Goal: Transaction & Acquisition: Purchase product/service

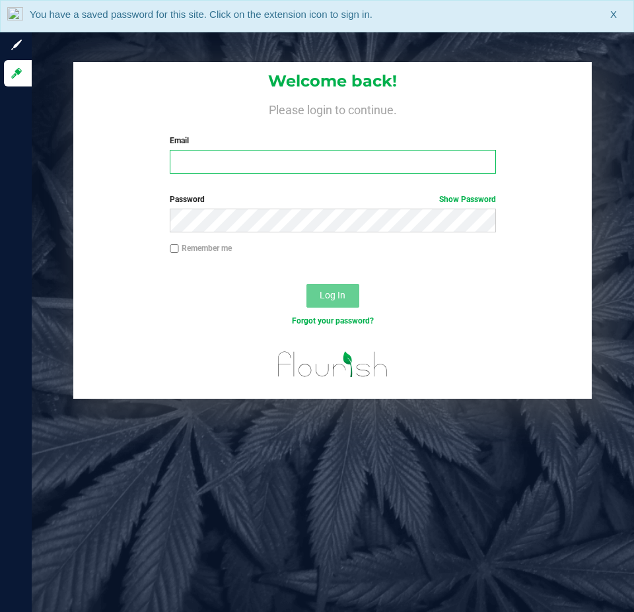
drag, startPoint x: 242, startPoint y: 167, endPoint x: 239, endPoint y: 145, distance: 22.6
click at [242, 167] on input "Email" at bounding box center [333, 162] width 326 height 24
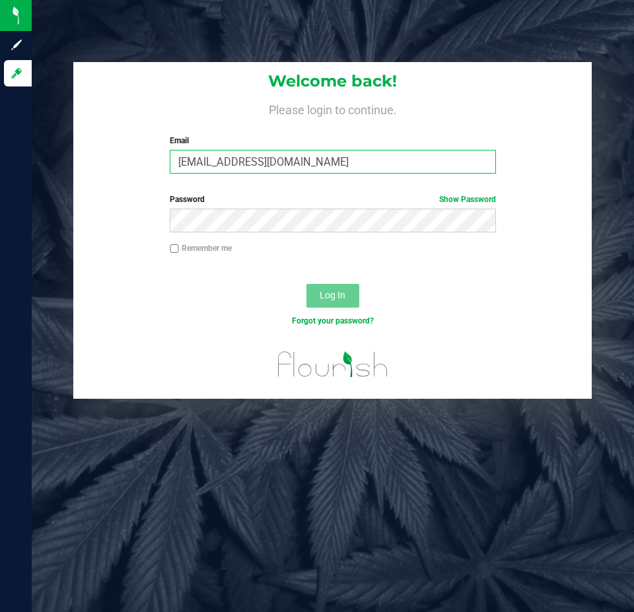
type input "[EMAIL_ADDRESS][DOMAIN_NAME]"
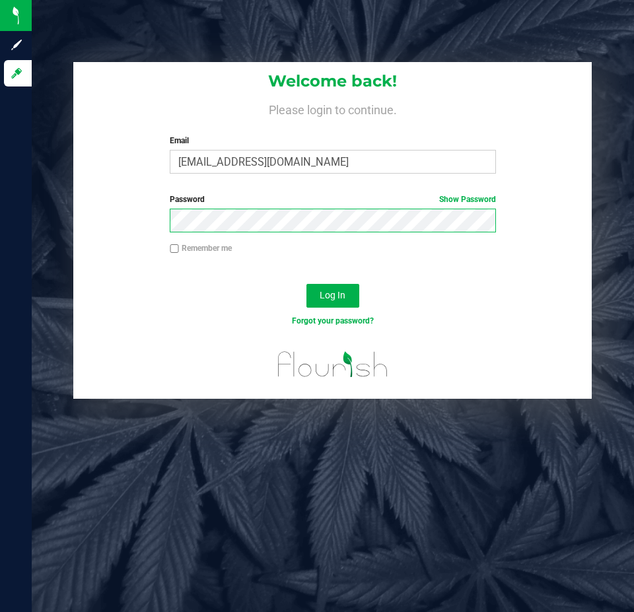
click at [306, 284] on button "Log In" at bounding box center [332, 296] width 53 height 24
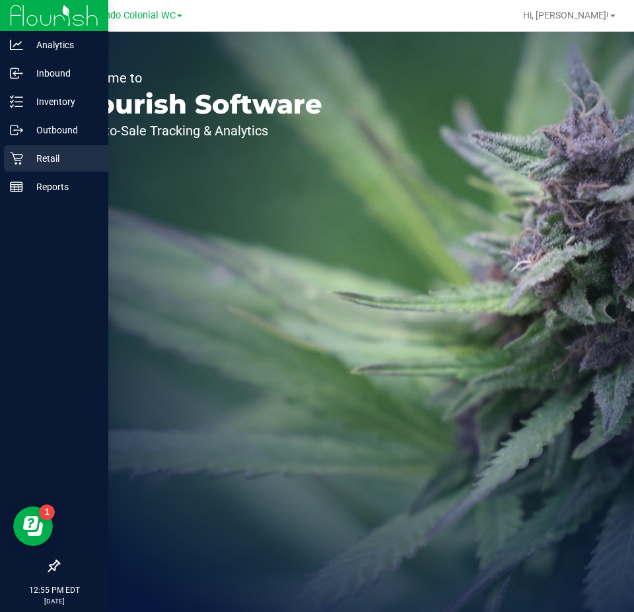
click at [44, 157] on p "Retail" at bounding box center [62, 159] width 79 height 16
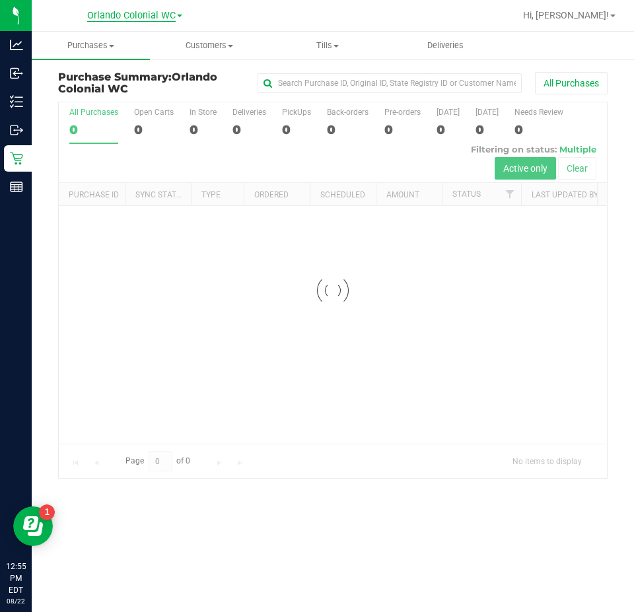
click at [139, 15] on span "Orlando Colonial WC" at bounding box center [131, 16] width 88 height 12
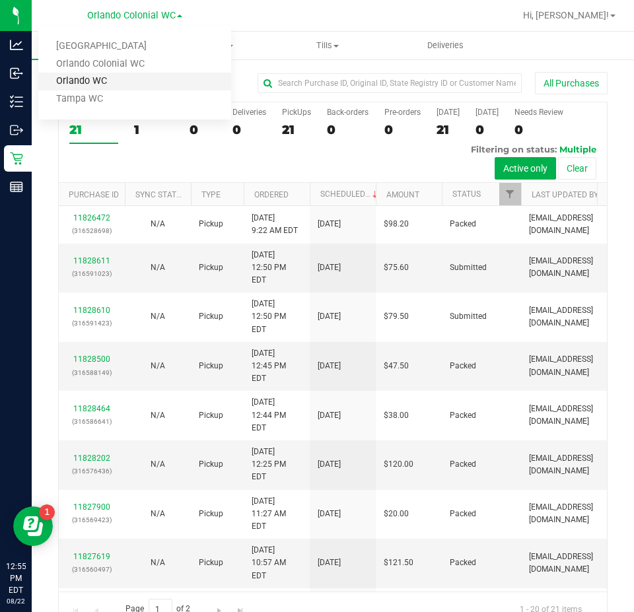
click at [98, 83] on link "Orlando WC" at bounding box center [134, 82] width 193 height 18
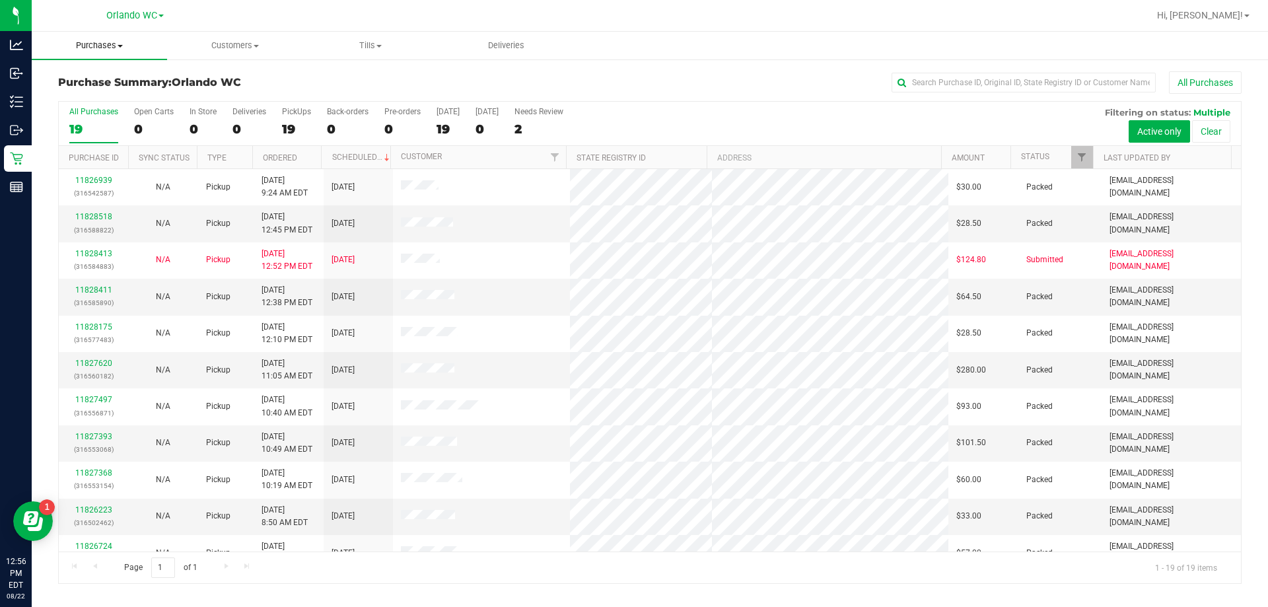
click at [94, 39] on uib-tab-heading "Purchases Summary of purchases Fulfillment All purchases" at bounding box center [99, 46] width 135 height 28
click at [79, 94] on span "Fulfillment" at bounding box center [73, 95] width 82 height 11
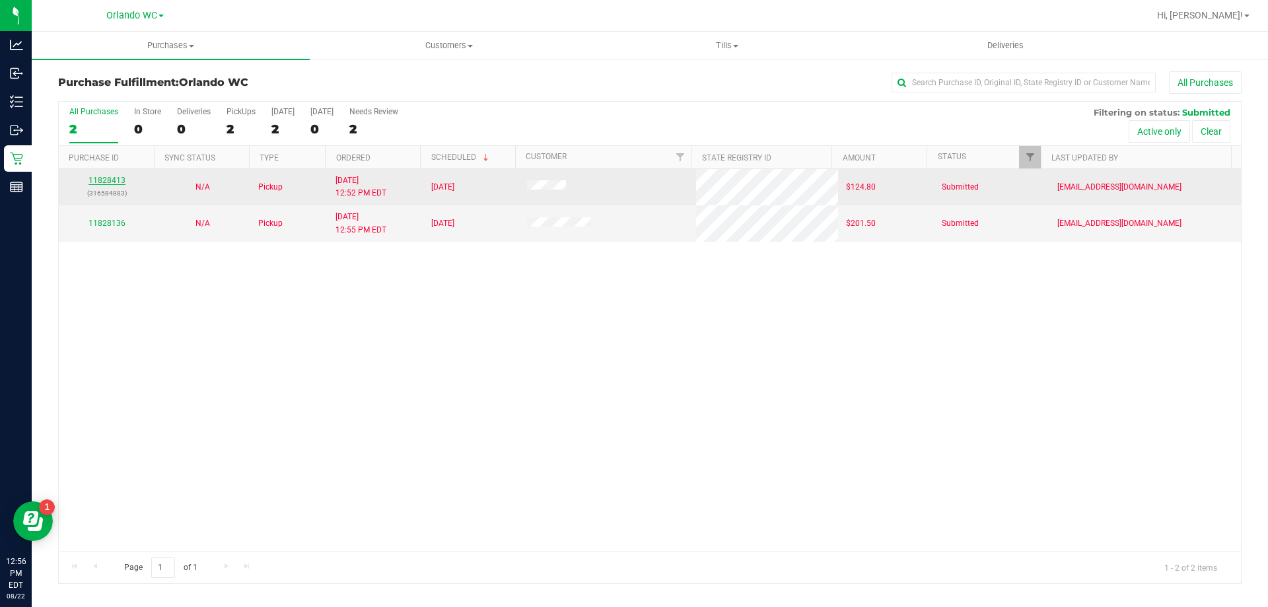
click at [109, 181] on link "11828413" at bounding box center [106, 180] width 37 height 9
click at [110, 180] on link "11828413" at bounding box center [106, 180] width 37 height 9
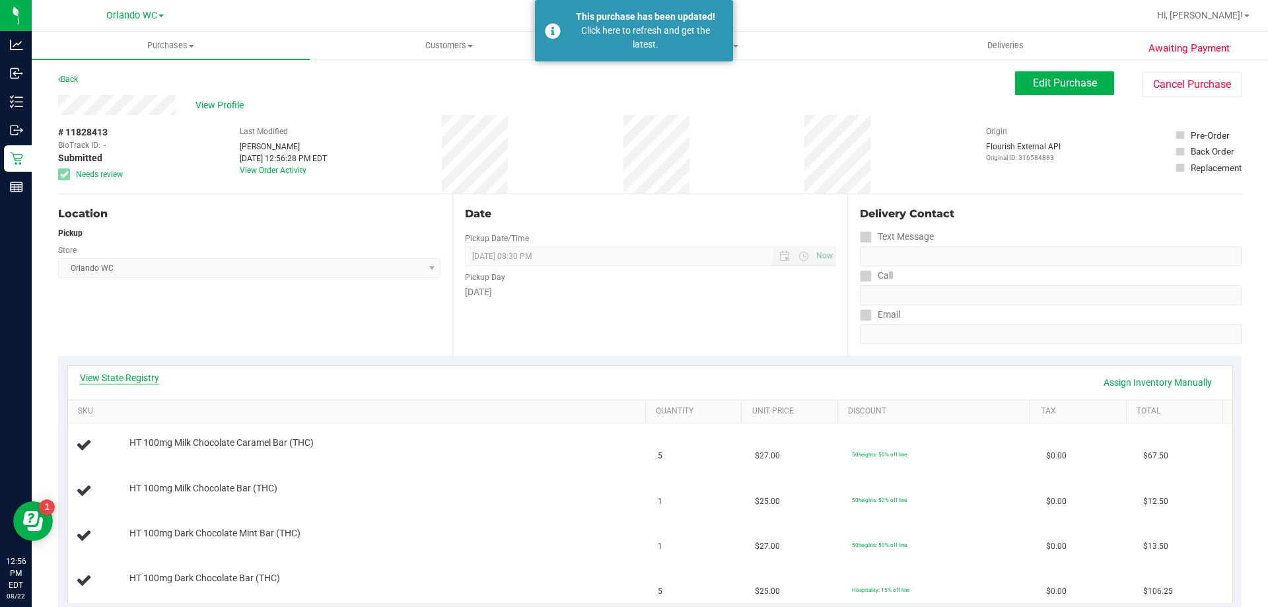
click at [133, 378] on link "View State Registry" at bounding box center [119, 377] width 79 height 13
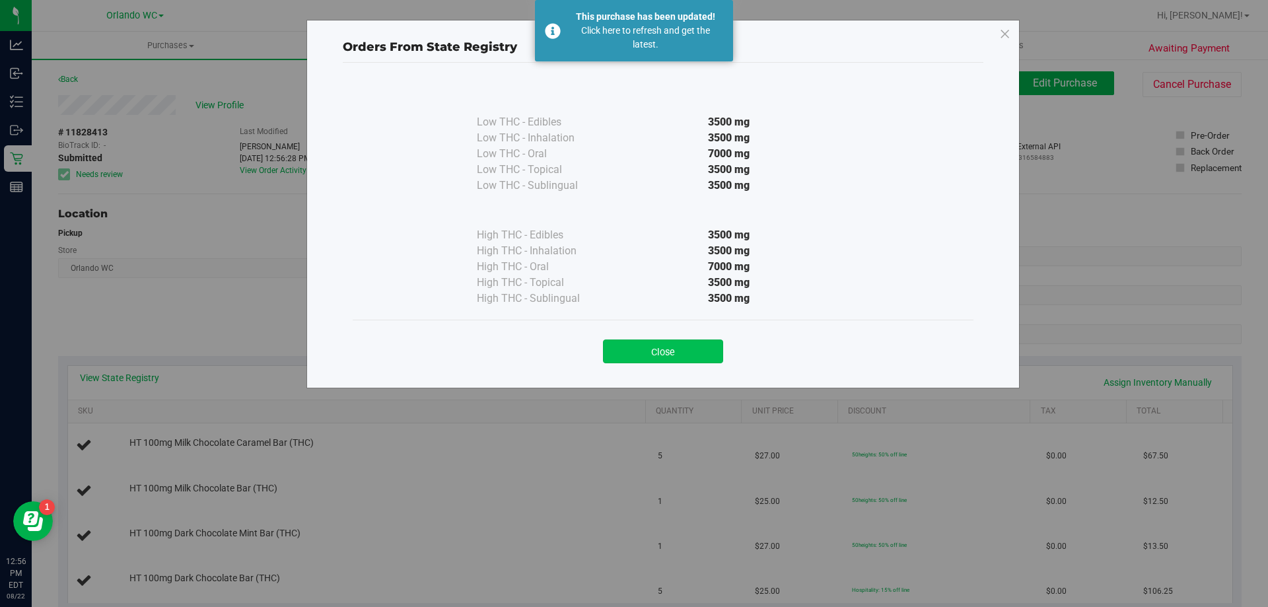
click at [633, 362] on button "Close" at bounding box center [663, 351] width 120 height 24
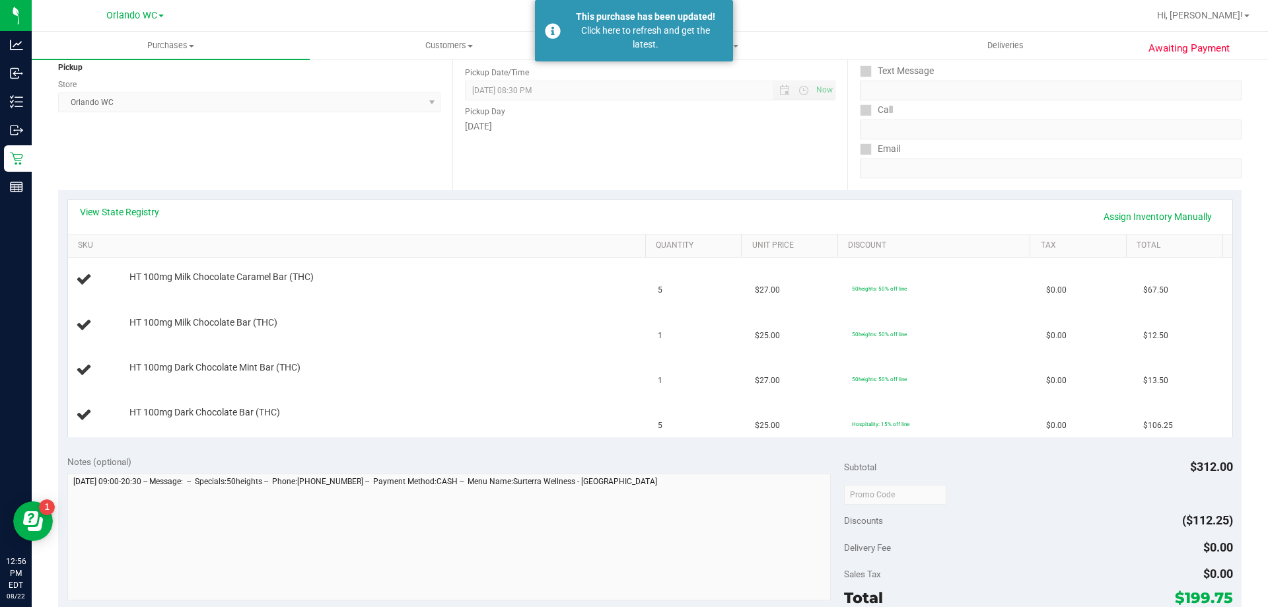
scroll to position [264, 0]
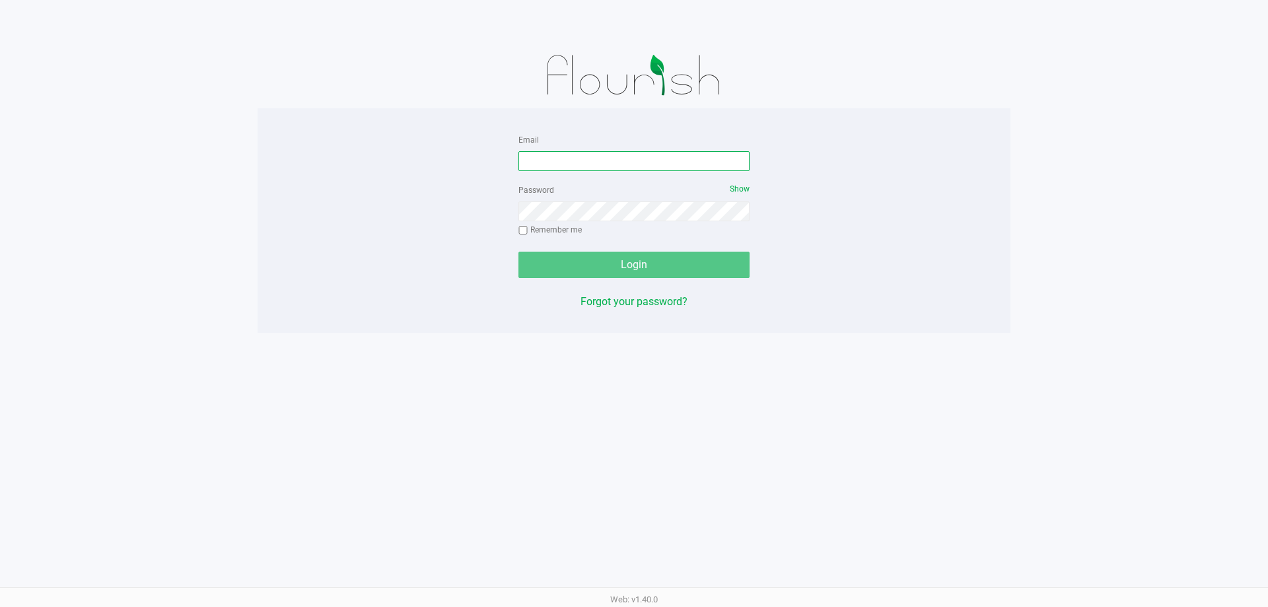
click at [552, 156] on input "Email" at bounding box center [633, 161] width 231 height 20
type input "[EMAIL_ADDRESS][DOMAIN_NAME]"
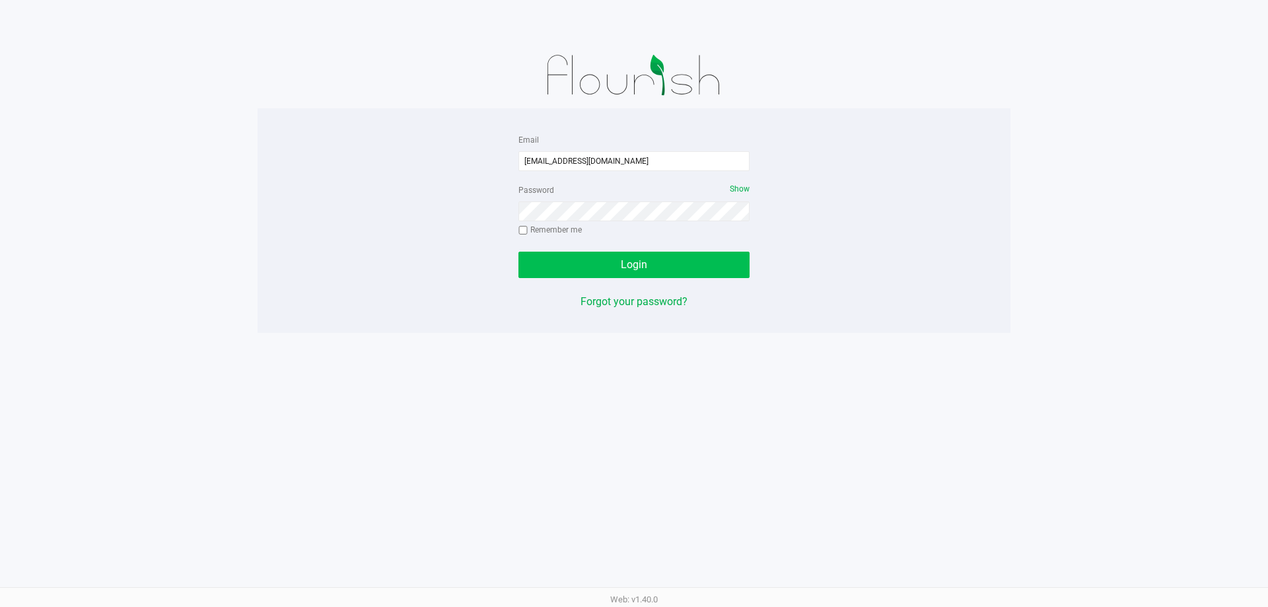
click at [633, 264] on button "Login" at bounding box center [633, 265] width 231 height 26
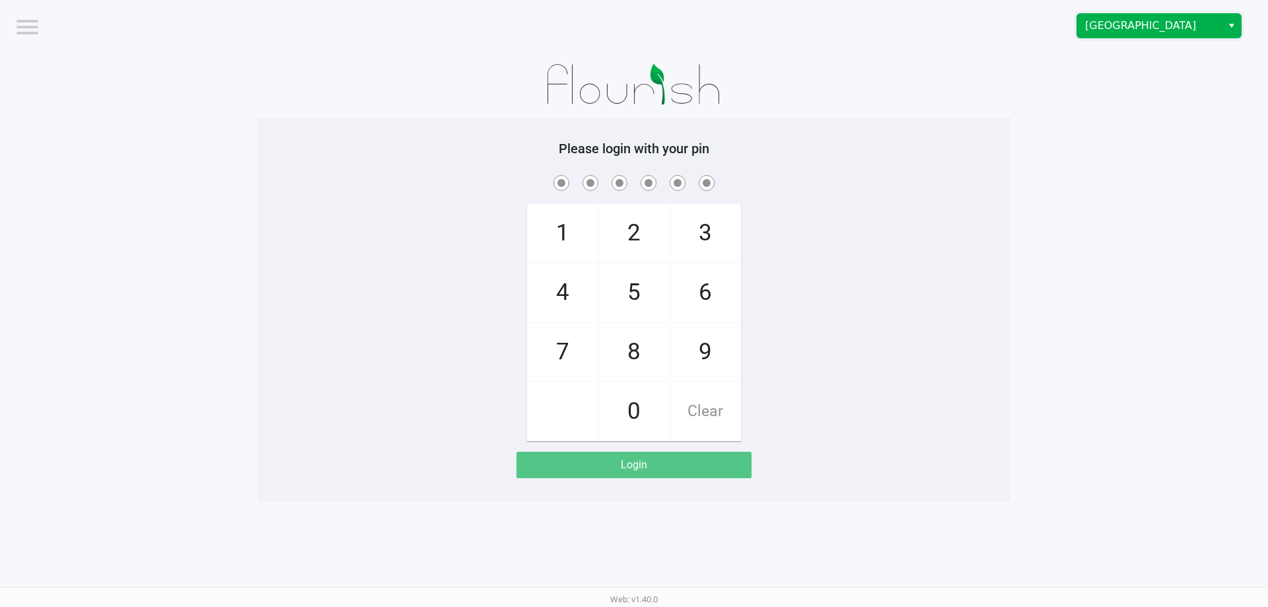
click at [633, 30] on span "[GEOGRAPHIC_DATA]" at bounding box center [1149, 26] width 129 height 16
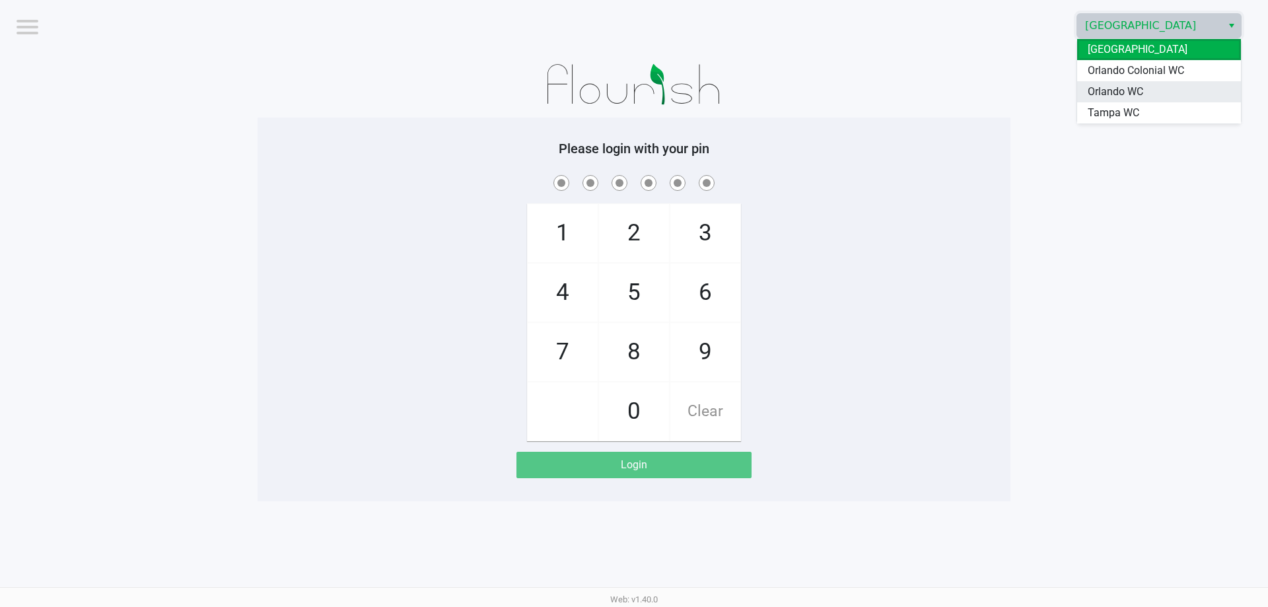
click at [633, 100] on li "Orlando WC" at bounding box center [1159, 91] width 164 height 21
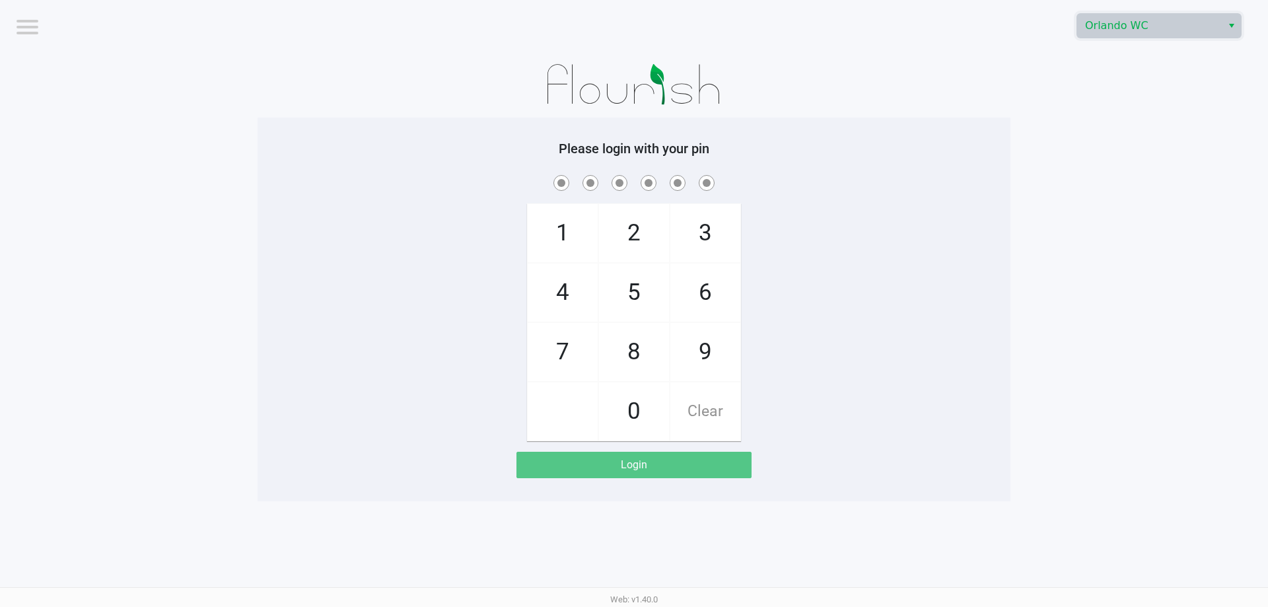
click at [557, 364] on span "7" at bounding box center [563, 352] width 70 height 58
checkbox input "true"
click at [555, 228] on span "1" at bounding box center [563, 233] width 70 height 58
checkbox input "true"
click at [633, 367] on span "9" at bounding box center [705, 352] width 70 height 58
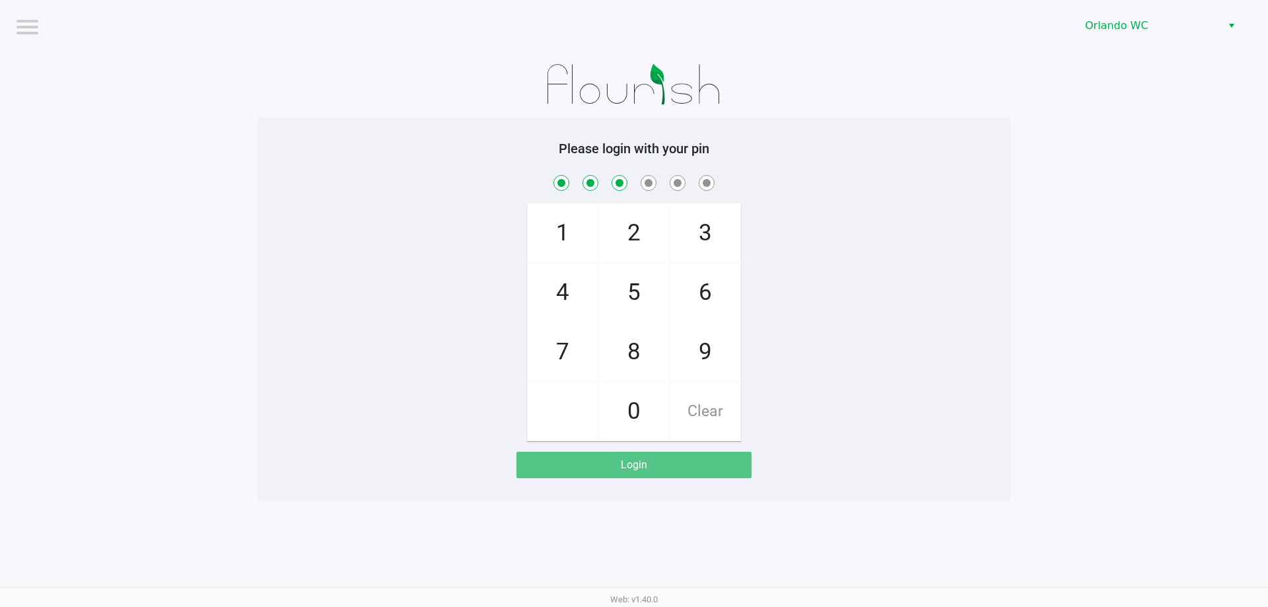
checkbox input "true"
click at [575, 355] on span "7" at bounding box center [563, 352] width 70 height 58
checkbox input "true"
click at [633, 299] on span "5" at bounding box center [634, 292] width 70 height 58
checkbox input "true"
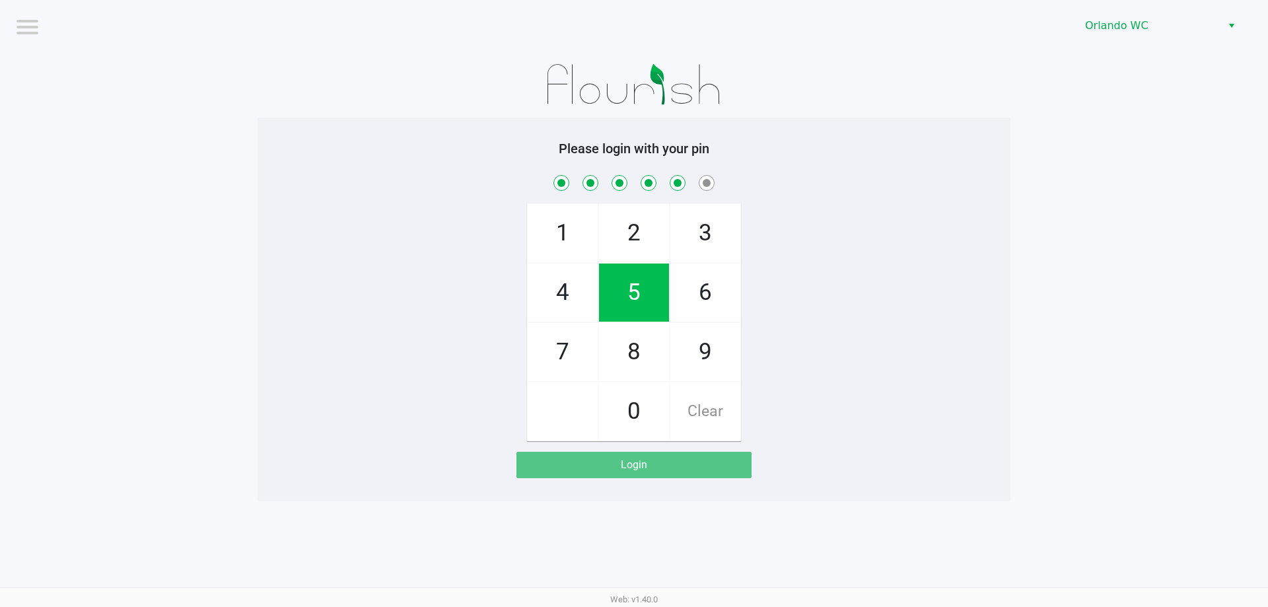
click at [633, 225] on span "2" at bounding box center [634, 233] width 70 height 58
checkbox input "true"
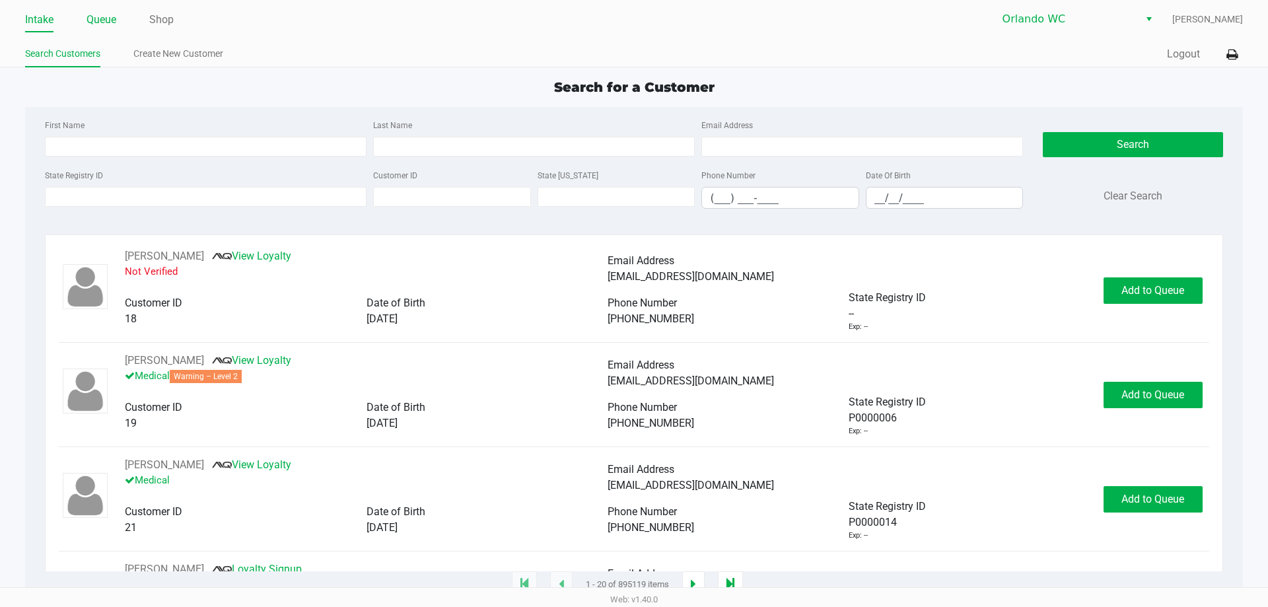
click at [110, 18] on link "Queue" at bounding box center [102, 20] width 30 height 18
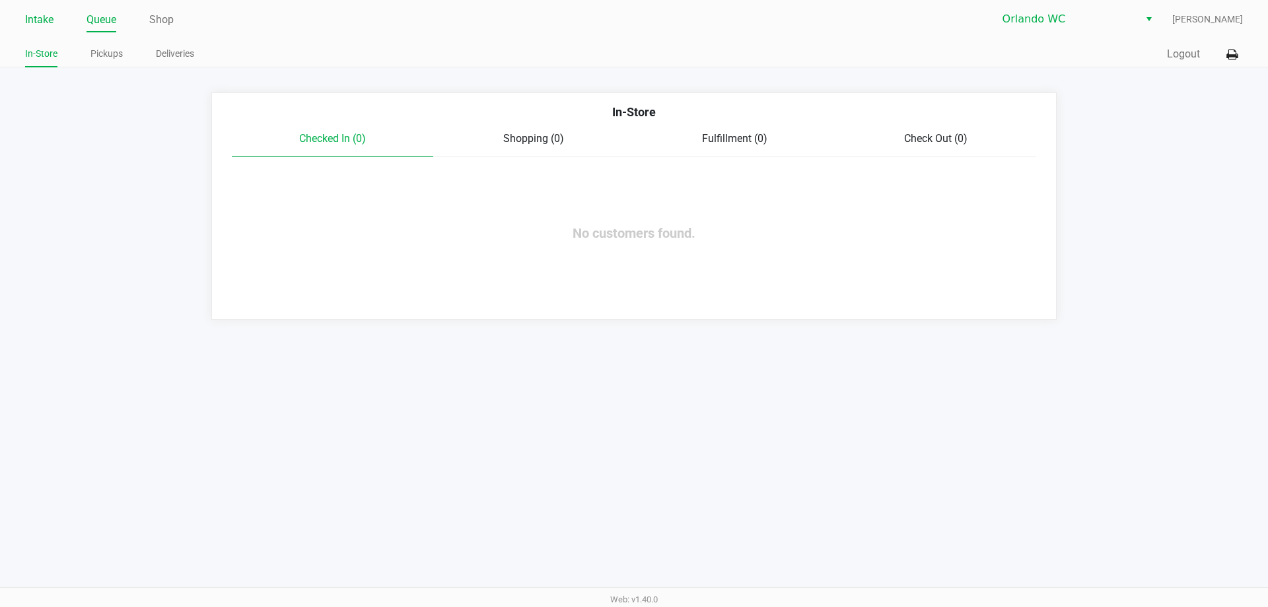
click at [42, 14] on link "Intake" at bounding box center [39, 20] width 28 height 18
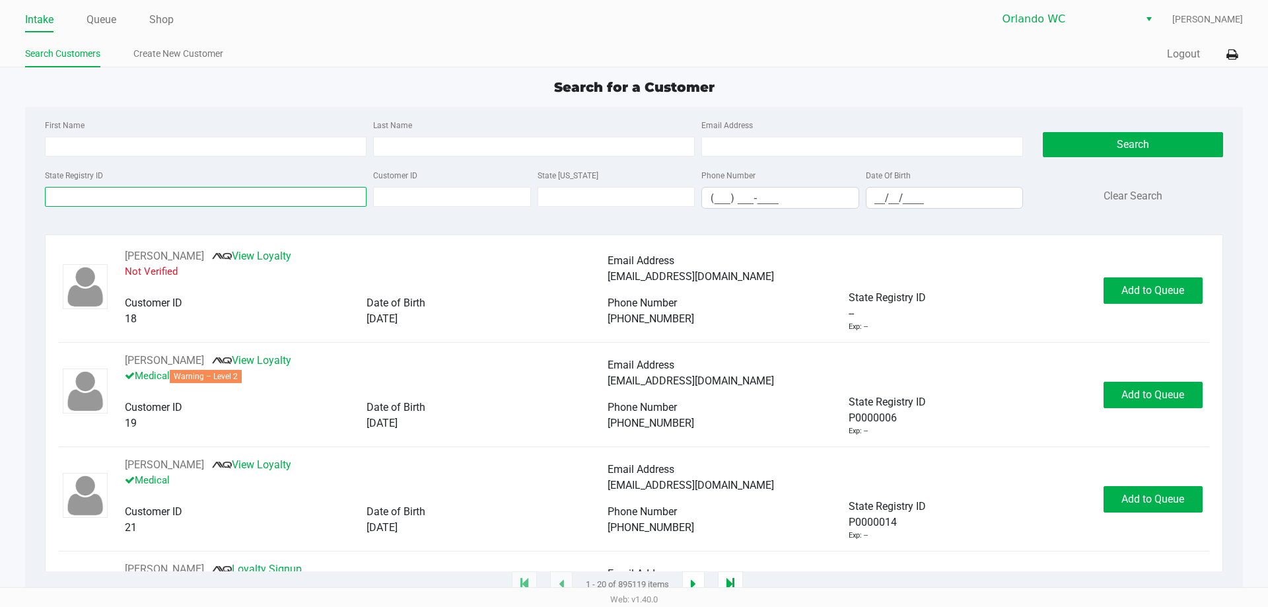
click at [136, 195] on input "State Registry ID" at bounding box center [206, 197] width 322 height 20
click at [397, 149] on input "Last Name" at bounding box center [534, 147] width 322 height 20
type input "lowry"
click at [633, 195] on input "__/__/____" at bounding box center [944, 198] width 157 height 20
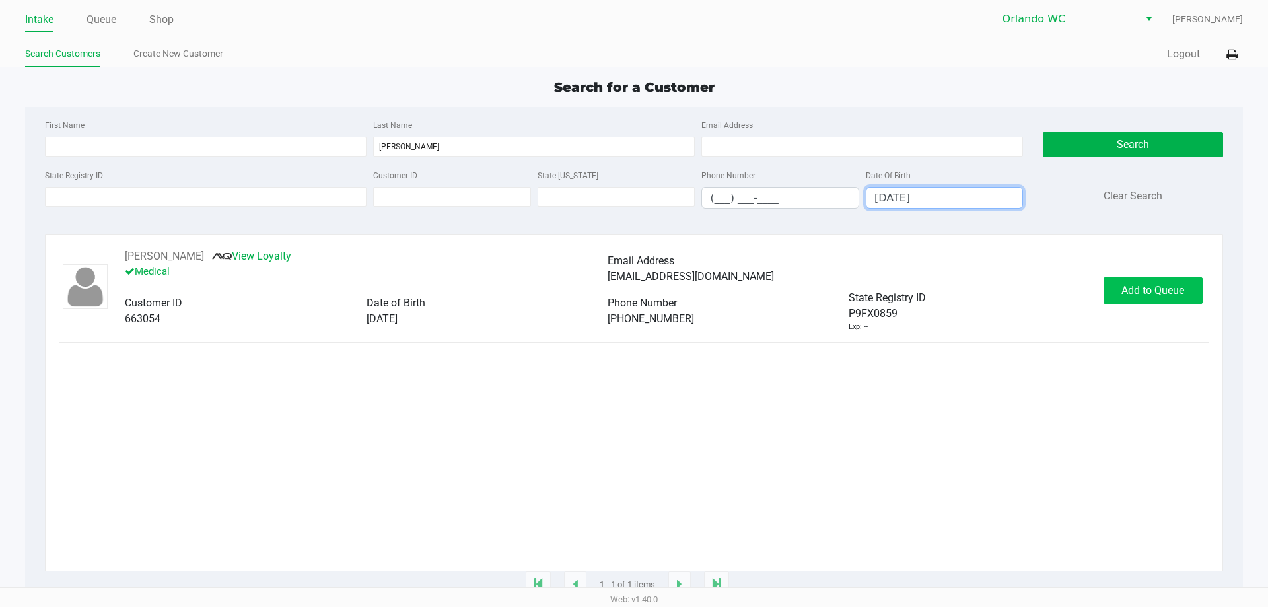
type input "06/17/1990"
click at [633, 293] on span "Add to Queue" at bounding box center [1152, 290] width 63 height 13
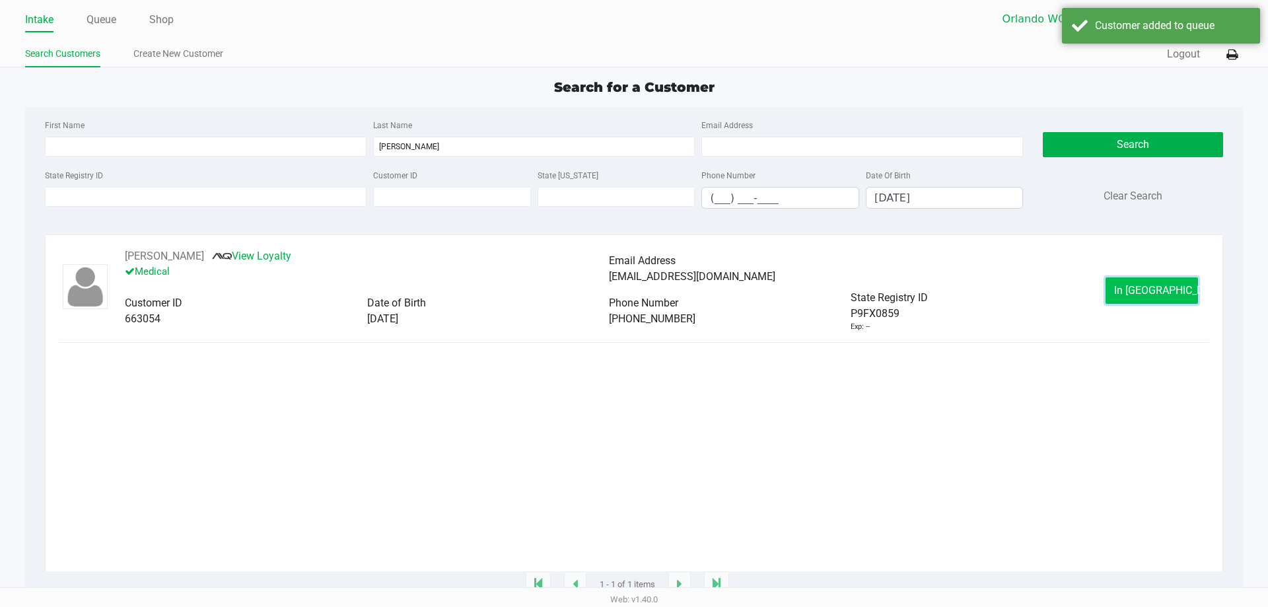
click at [633, 287] on button "In Queue" at bounding box center [1151, 290] width 92 height 26
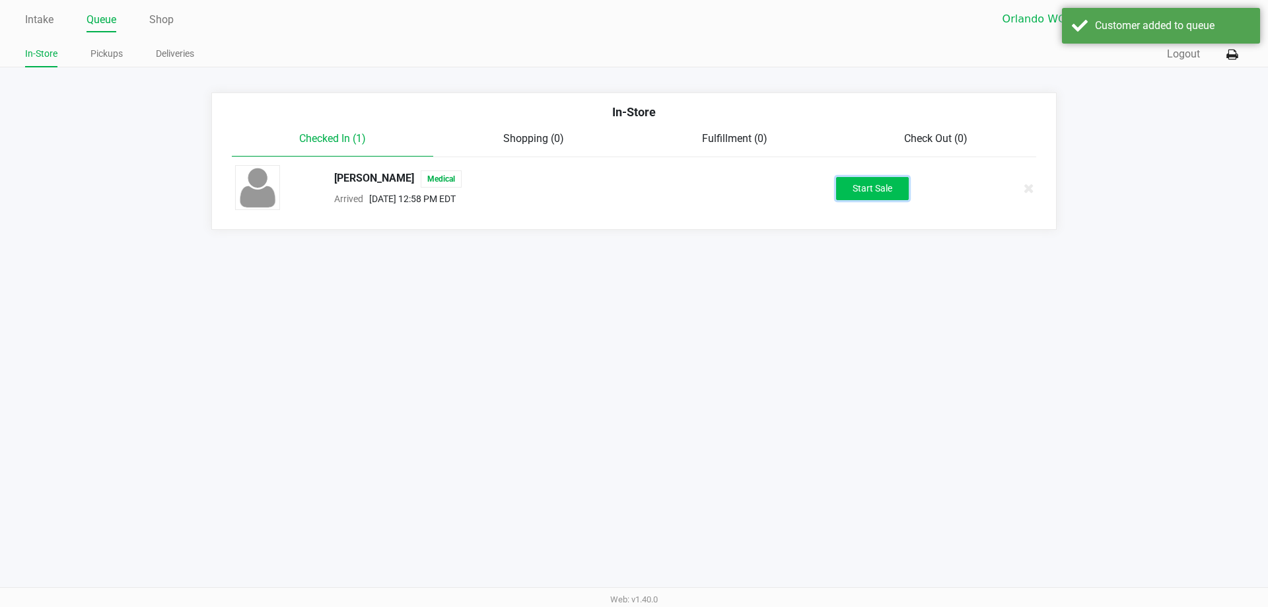
click at [633, 193] on button "Start Sale" at bounding box center [872, 188] width 73 height 23
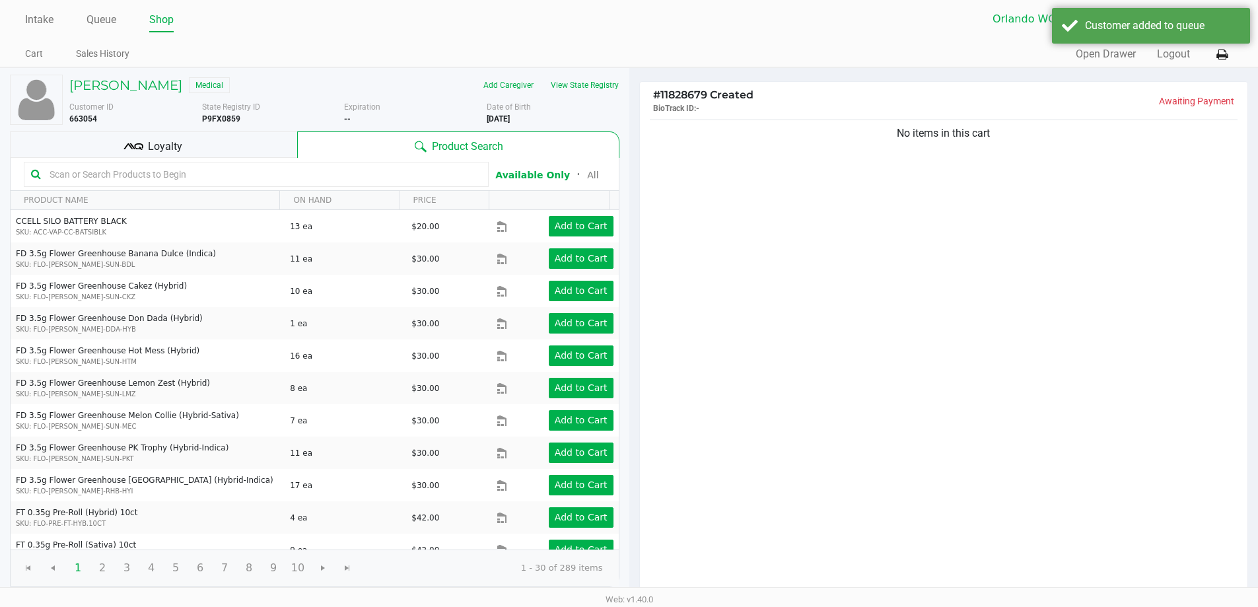
click at [633, 310] on div "No items in this cart" at bounding box center [944, 356] width 608 height 479
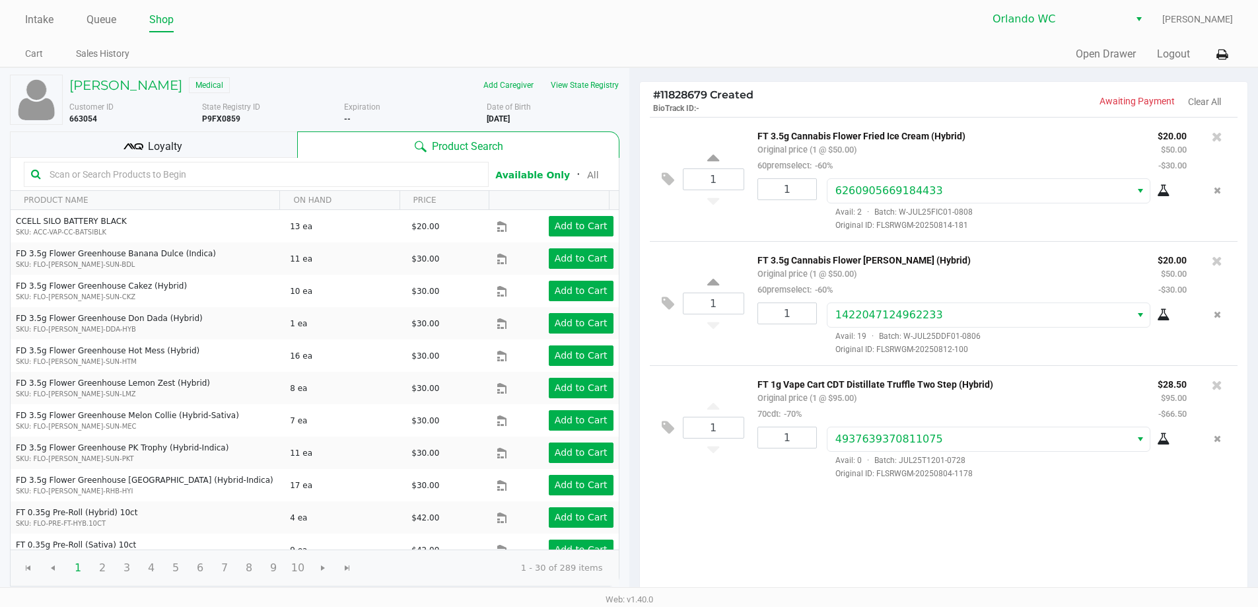
scroll to position [135, 0]
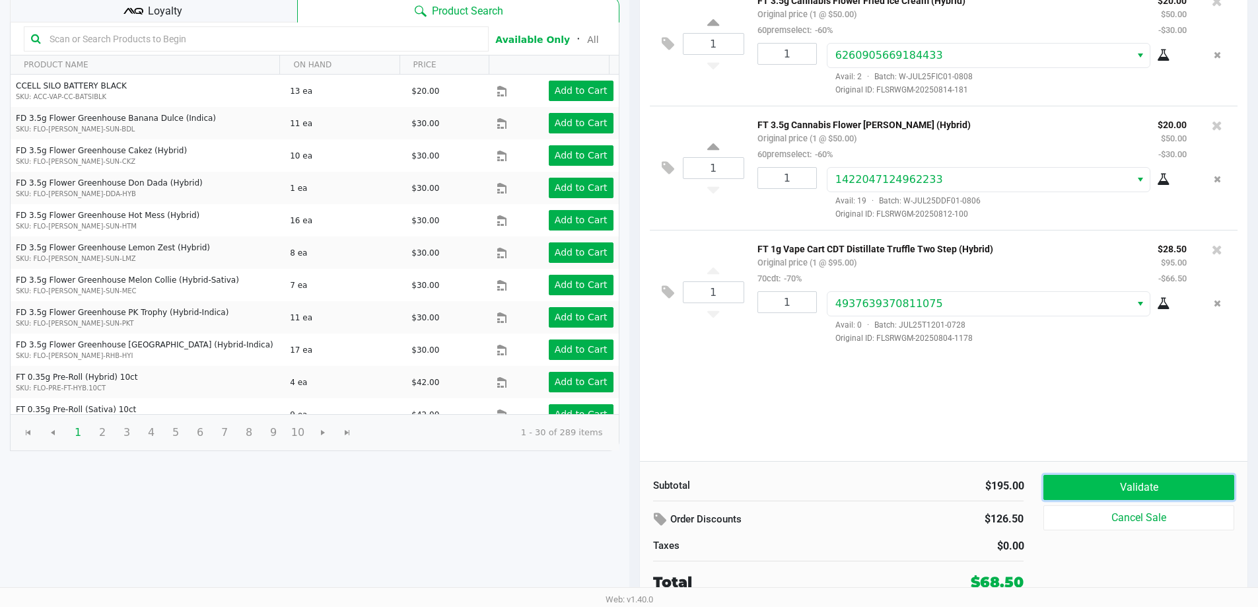
click at [633, 475] on button "Validate" at bounding box center [1138, 487] width 190 height 25
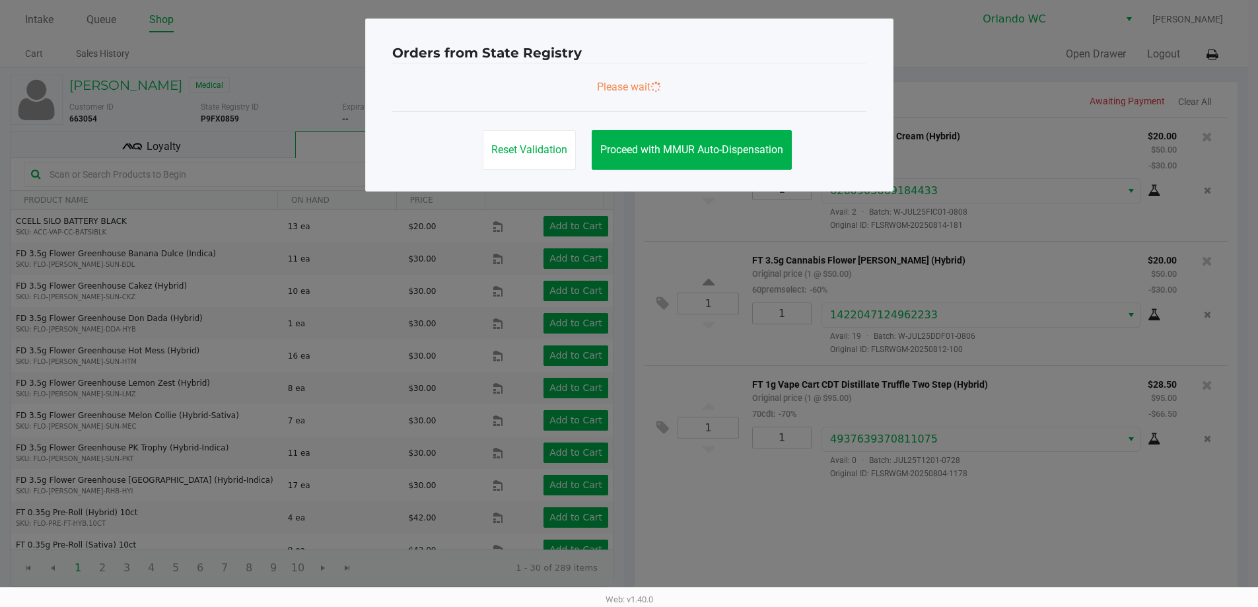
scroll to position [0, 0]
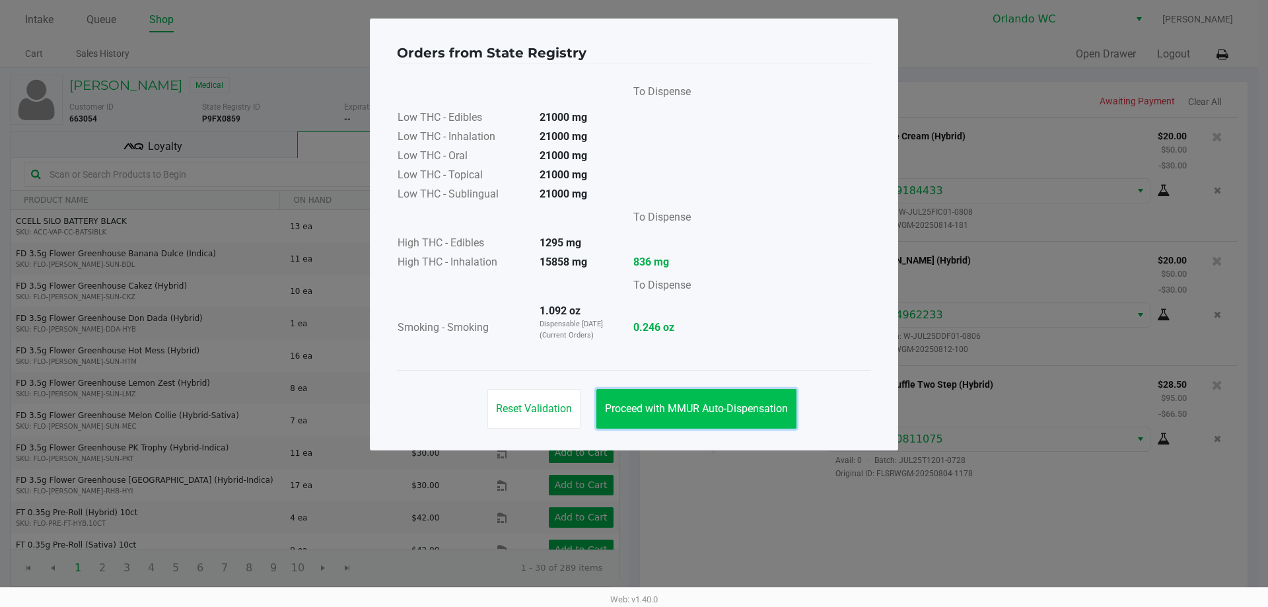
drag, startPoint x: 662, startPoint y: 407, endPoint x: 772, endPoint y: 407, distance: 109.6
click at [633, 407] on span "Proceed with MMUR Auto-Dispensation" at bounding box center [696, 408] width 183 height 13
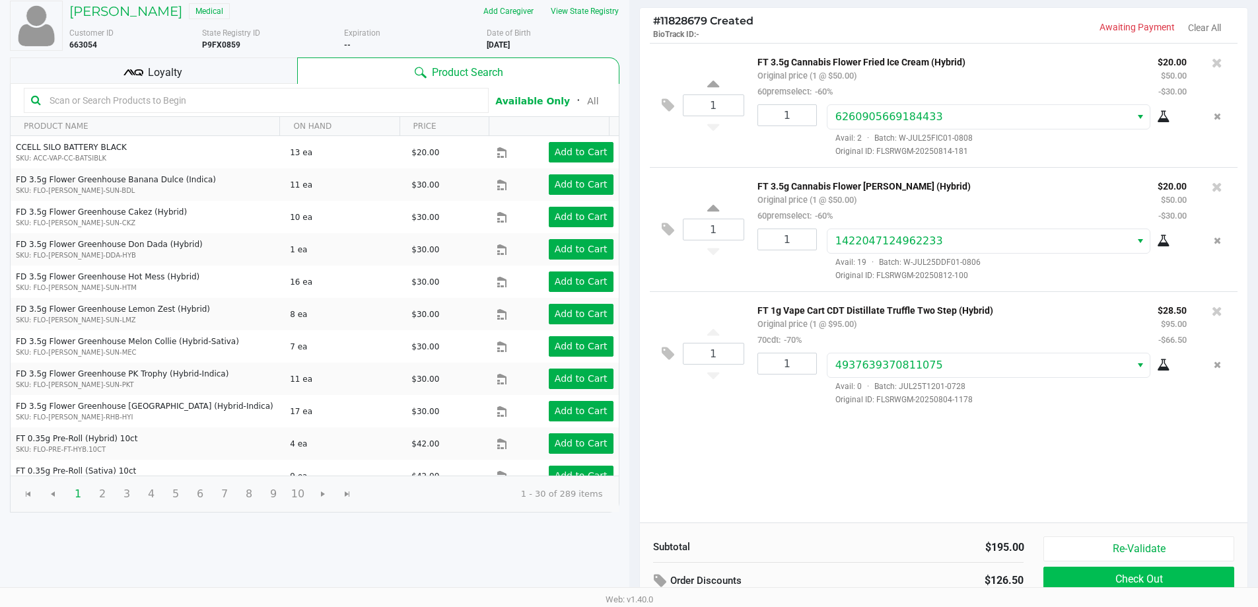
scroll to position [135, 0]
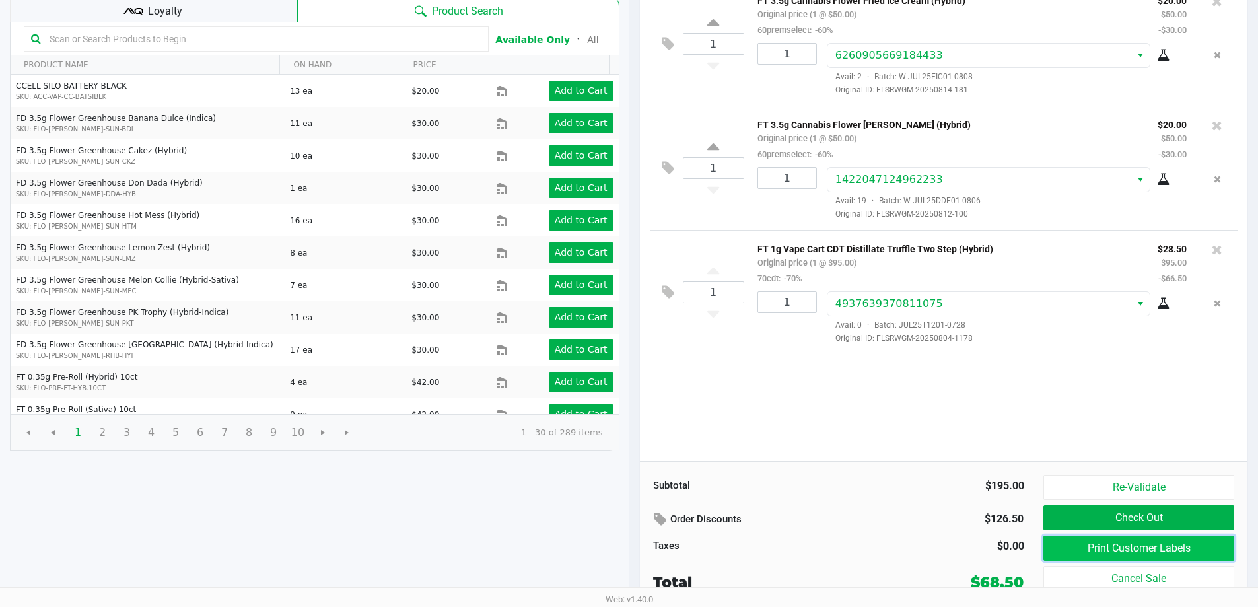
click at [633, 546] on button "Print Customer Labels" at bounding box center [1138, 548] width 190 height 25
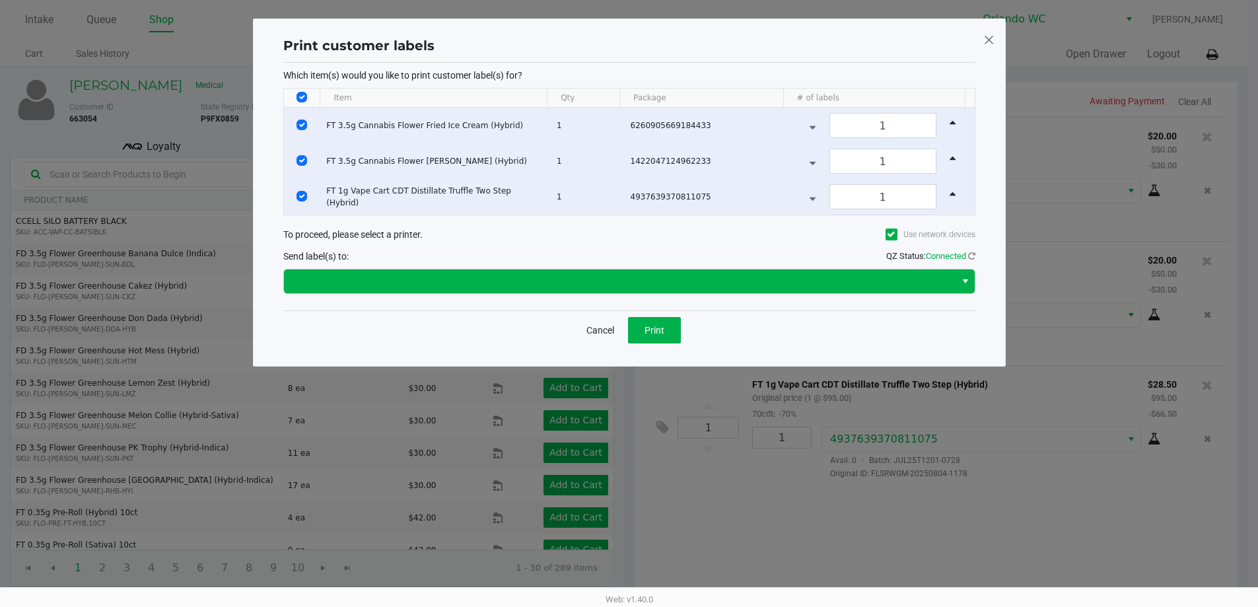
scroll to position [0, 0]
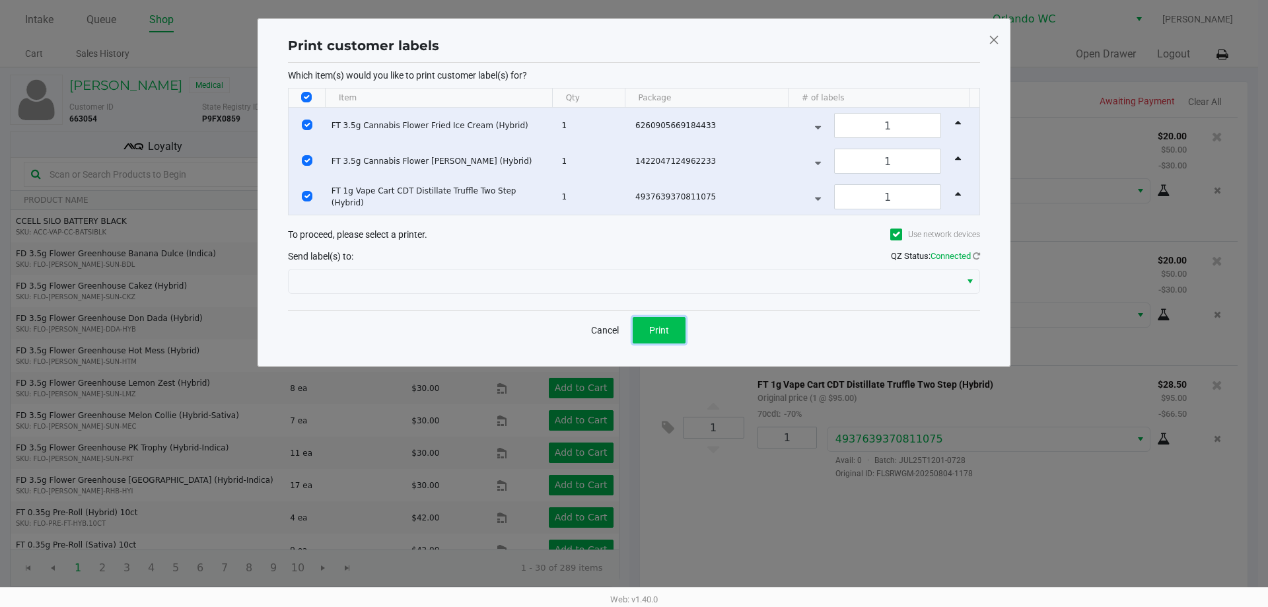
click at [633, 330] on button "Print" at bounding box center [659, 330] width 53 height 26
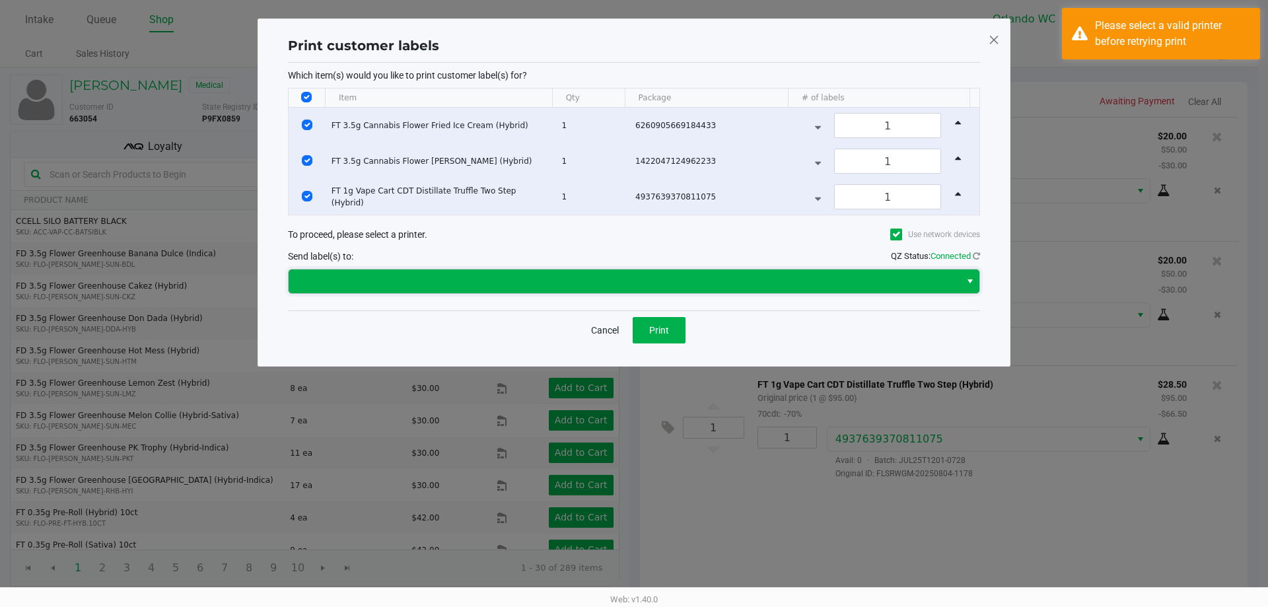
click at [551, 277] on span at bounding box center [625, 281] width 656 height 16
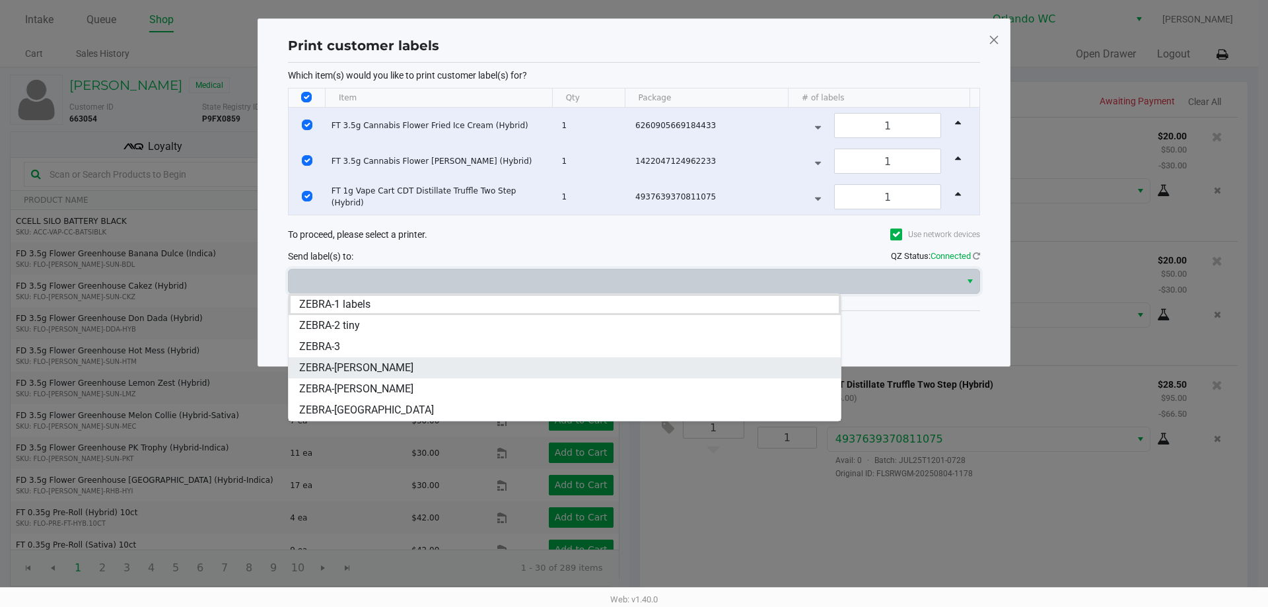
click at [388, 365] on span "ZEBRA-TYWIN-LANNISTER" at bounding box center [356, 368] width 114 height 16
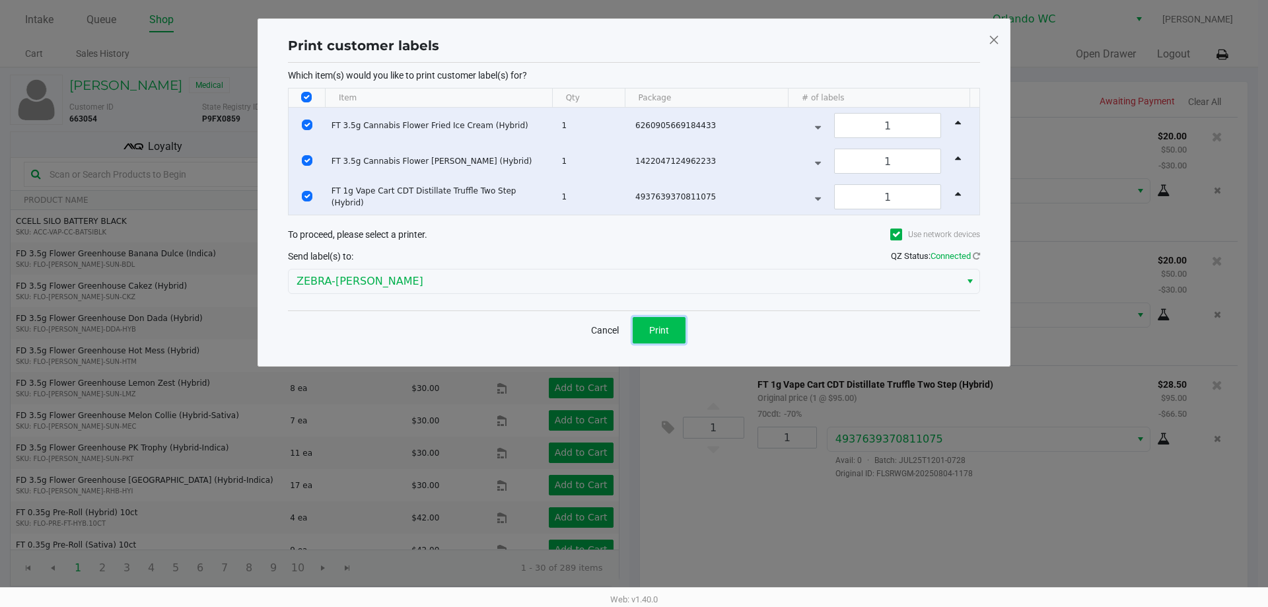
click at [633, 322] on button "Print" at bounding box center [659, 330] width 53 height 26
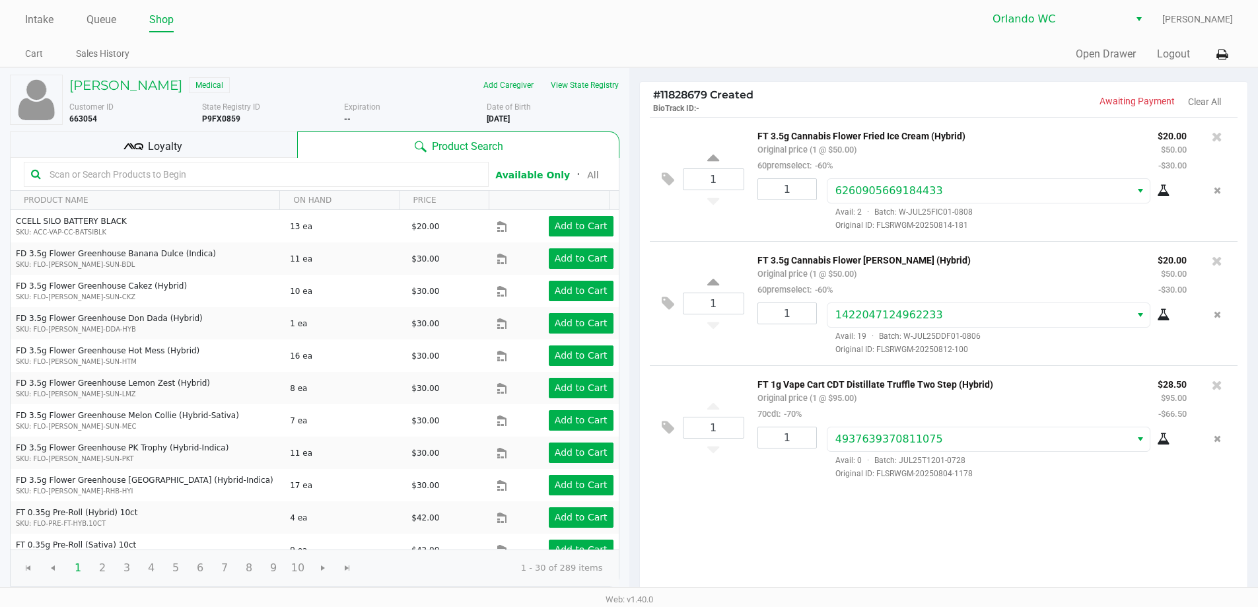
scroll to position [135, 0]
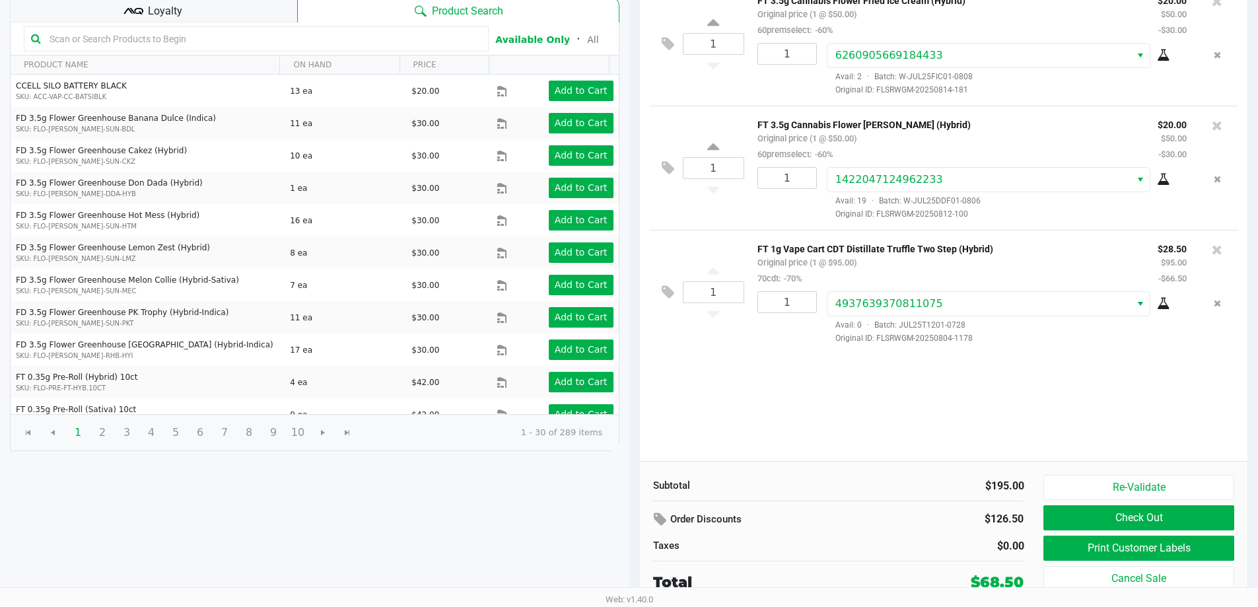
click at [633, 522] on button "Check Out" at bounding box center [1138, 517] width 190 height 25
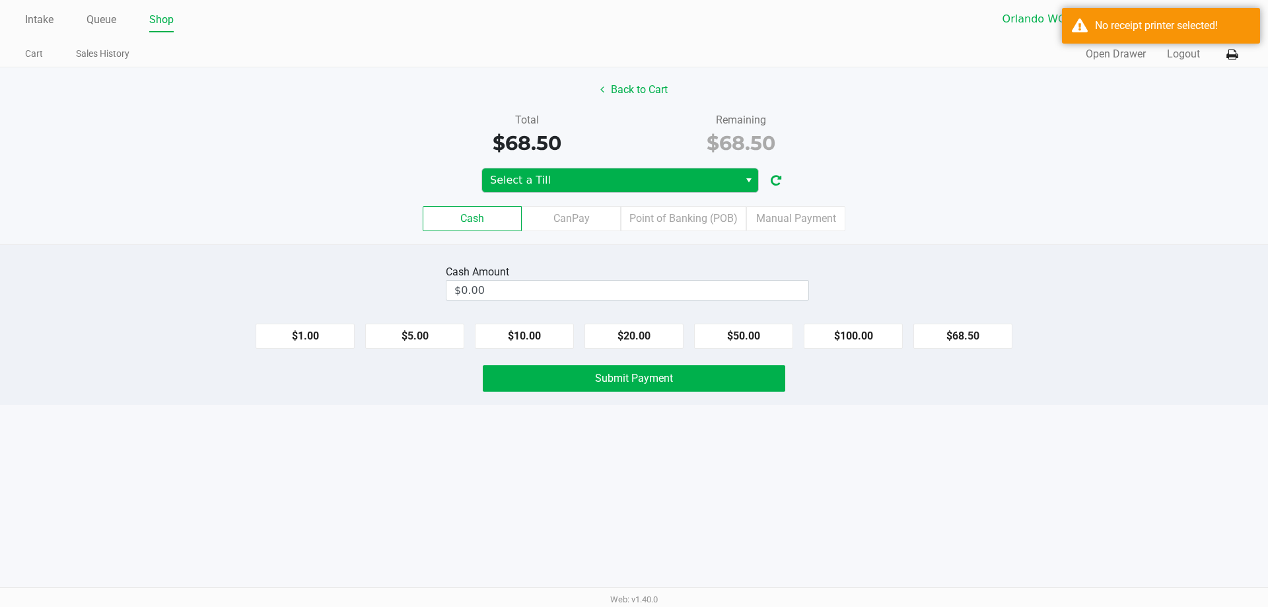
click at [633, 184] on span "Select a Till" at bounding box center [610, 180] width 241 height 16
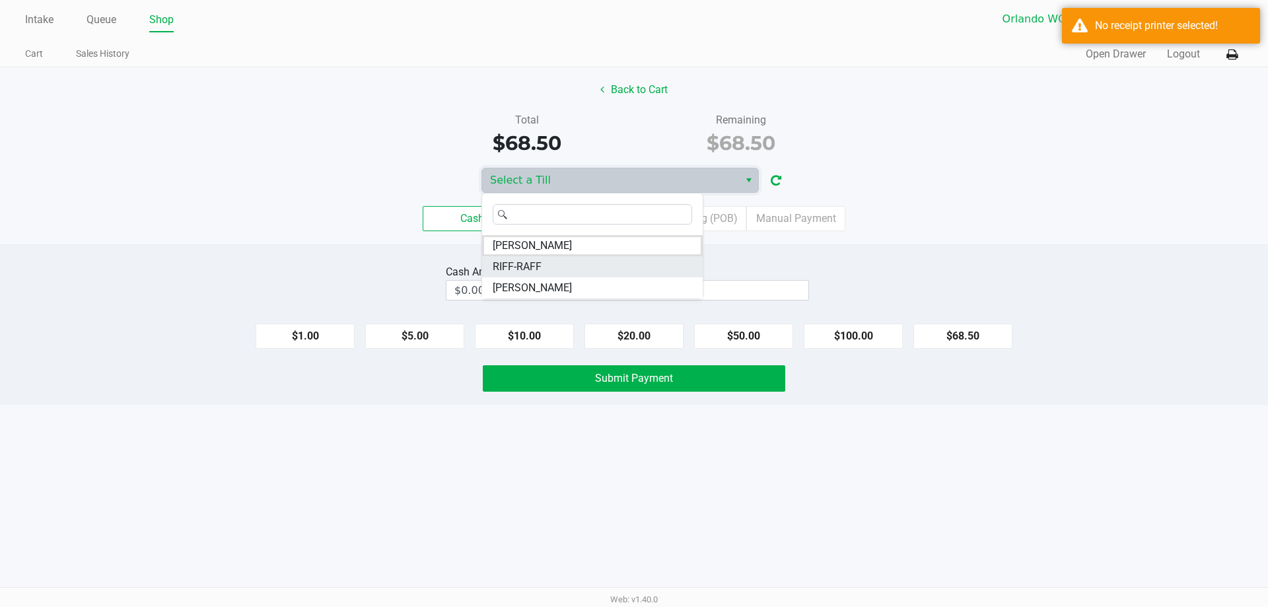
click at [513, 269] on span "RIFF-RAFF" at bounding box center [517, 267] width 49 height 16
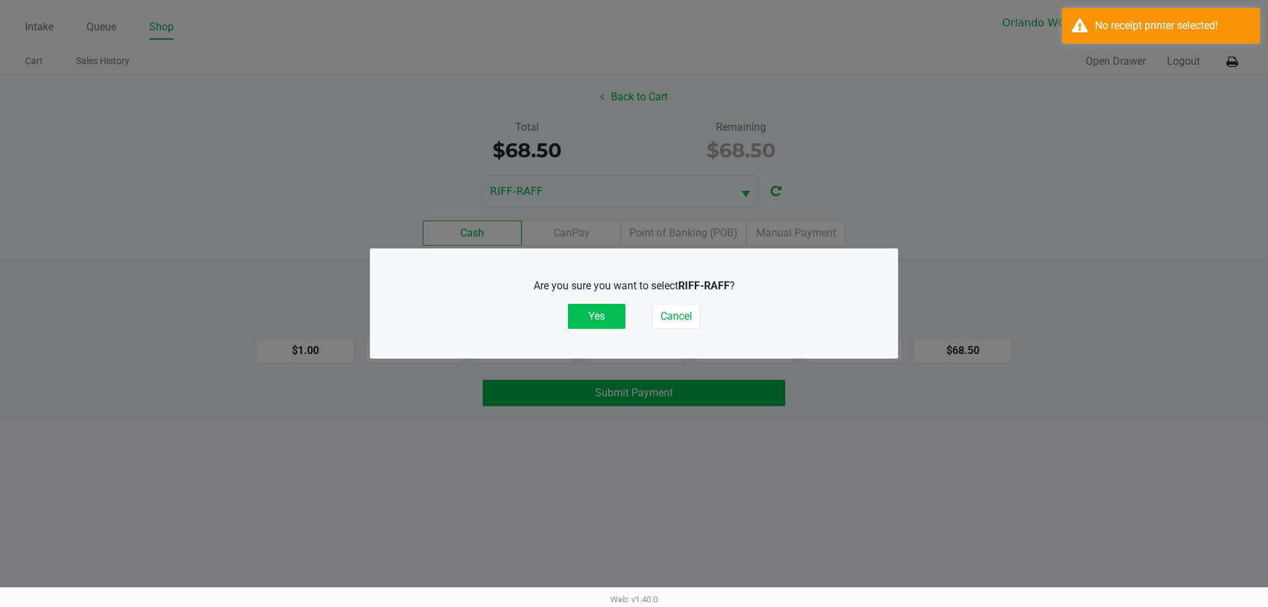
click at [587, 311] on button "Yes" at bounding box center [596, 316] width 57 height 25
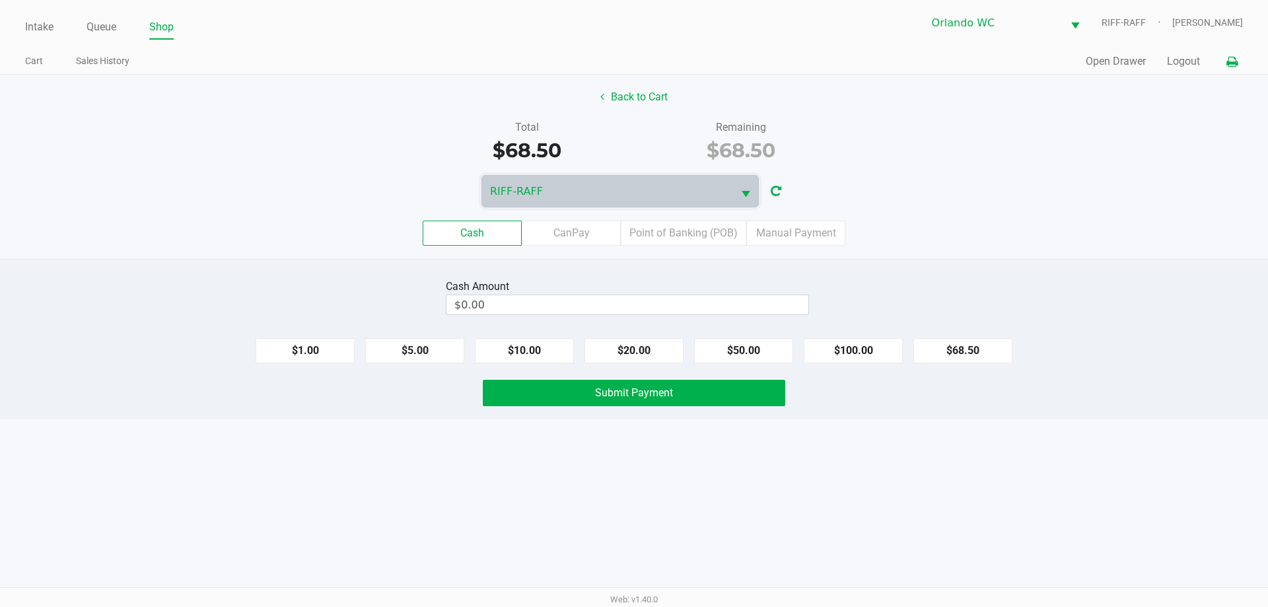
click at [633, 65] on icon at bounding box center [1231, 61] width 11 height 9
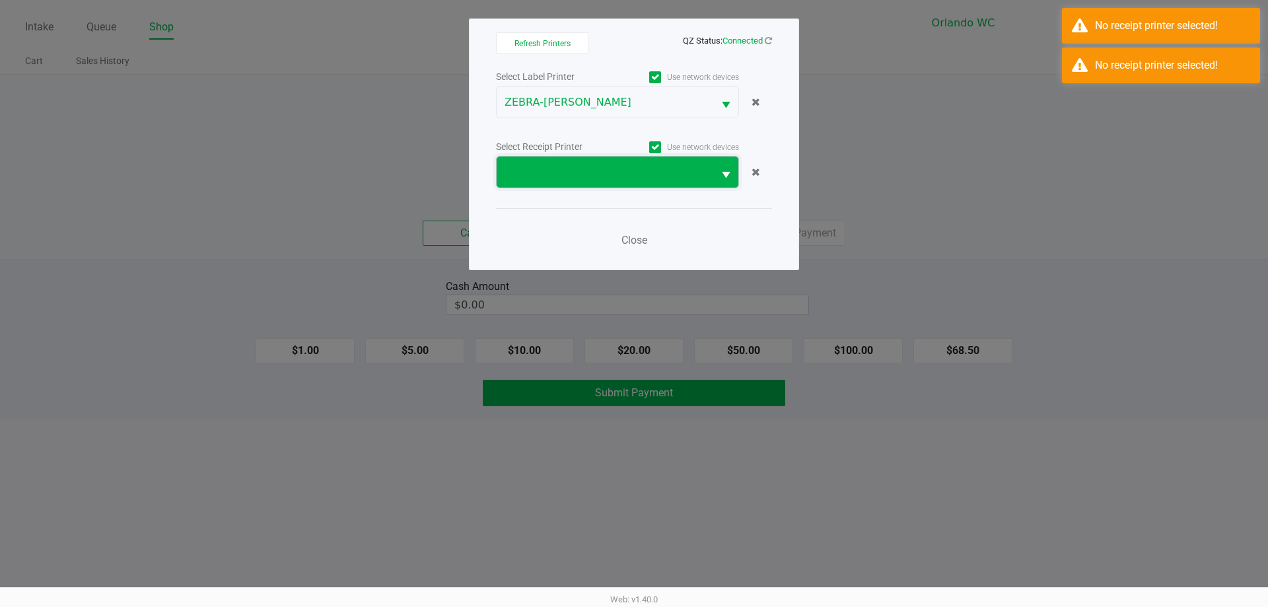
click at [584, 173] on span at bounding box center [605, 172] width 201 height 16
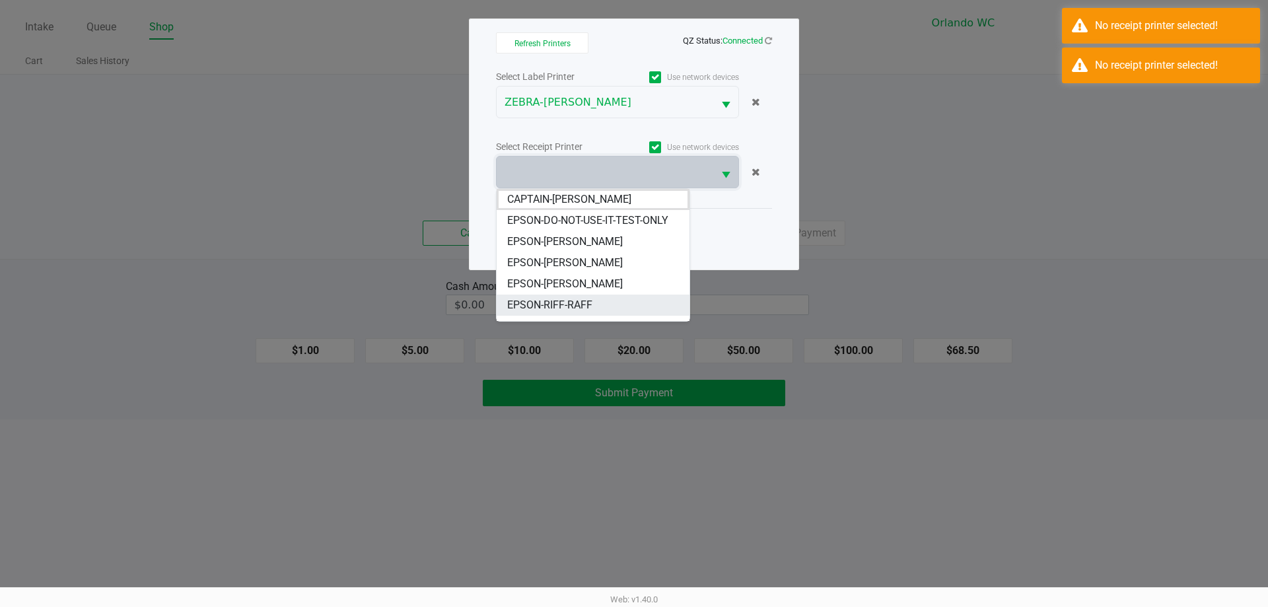
click at [565, 306] on span "EPSON-RIFF-RAFF" at bounding box center [549, 305] width 85 height 16
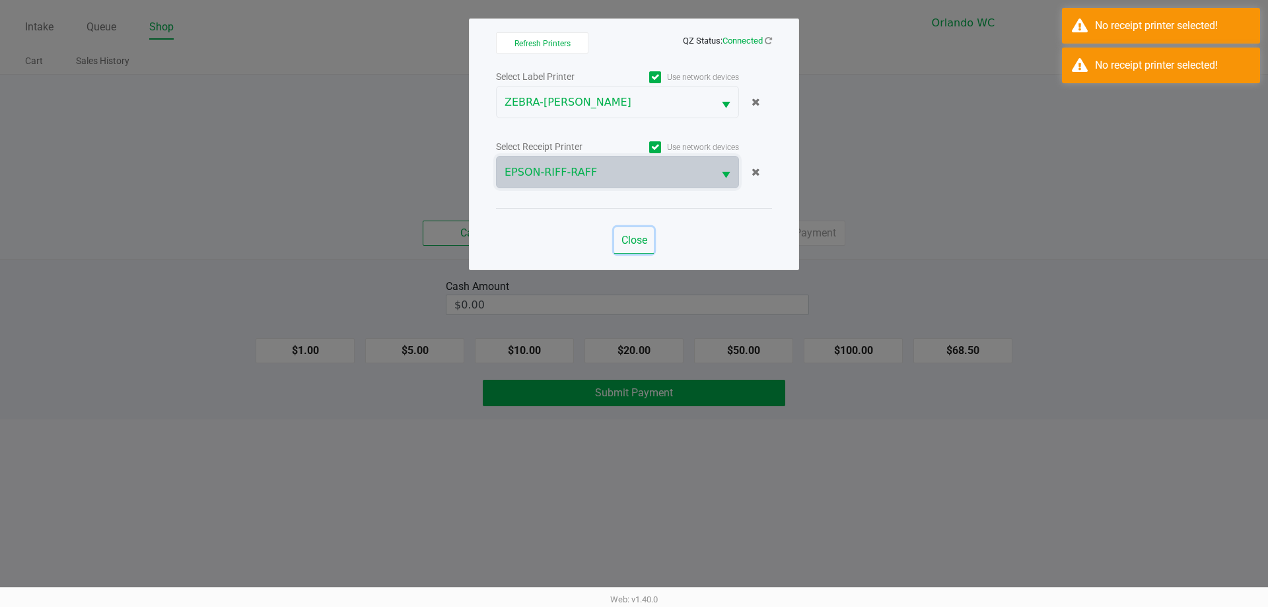
click at [633, 237] on span "Close" at bounding box center [634, 240] width 26 height 13
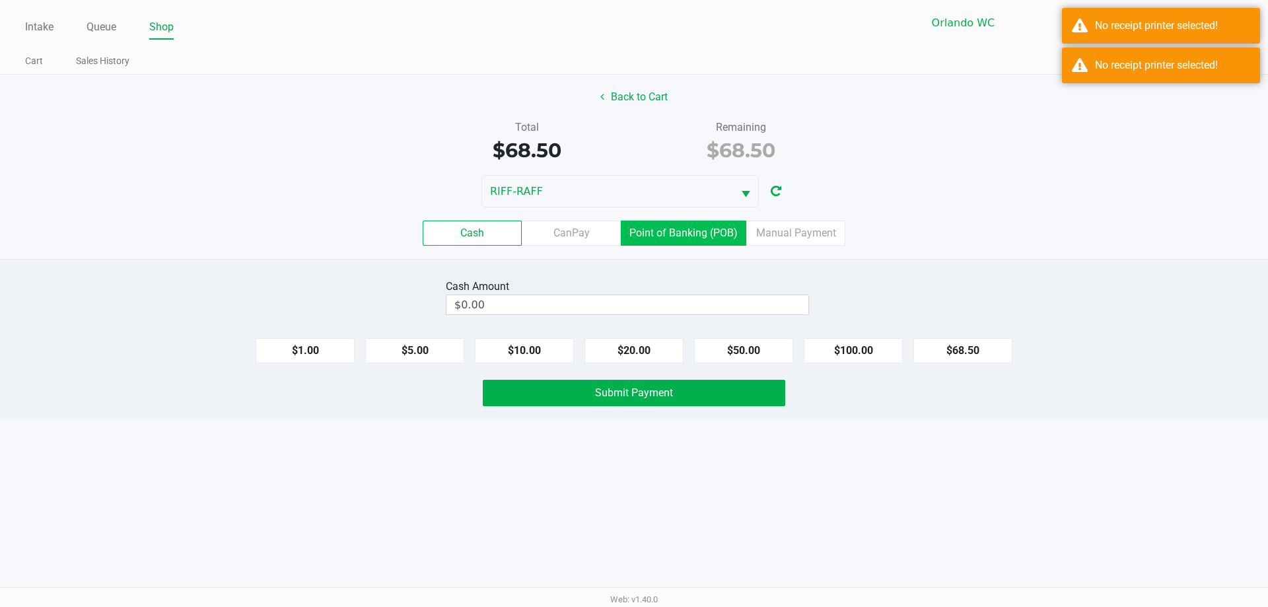
click at [633, 231] on label "Point of Banking (POB)" at bounding box center [683, 233] width 125 height 25
click at [0, 0] on 7 "Point of Banking (POB)" at bounding box center [0, 0] width 0 height 0
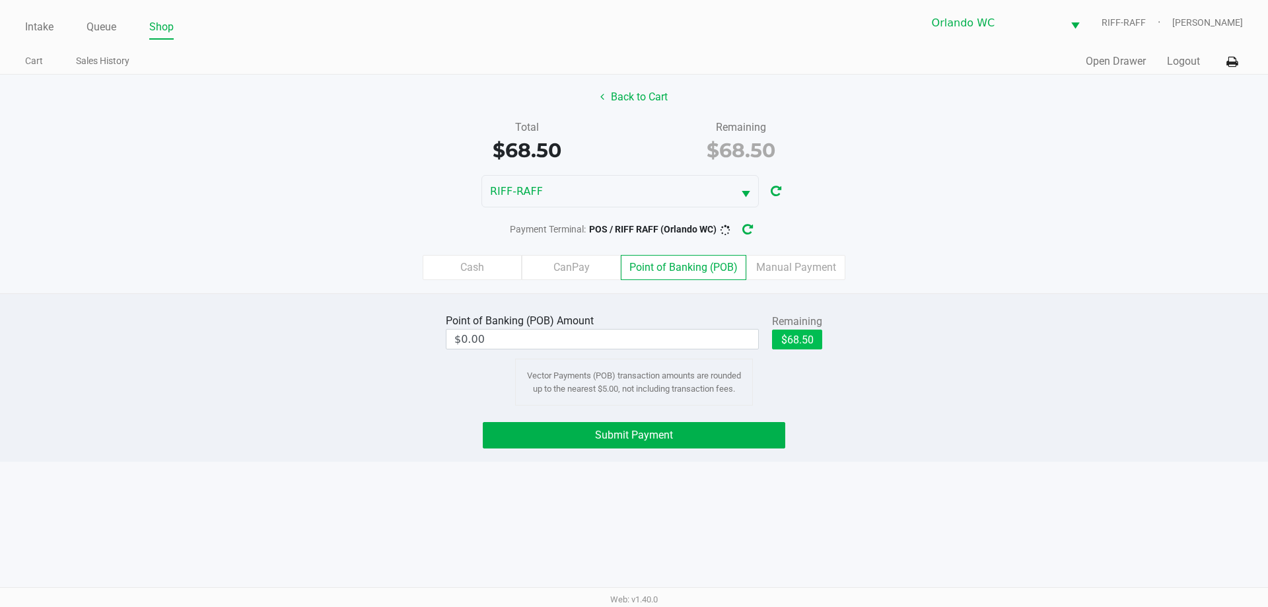
click at [633, 340] on button "$68.50" at bounding box center [797, 340] width 50 height 20
type input "$68.50"
click at [633, 423] on button "Submit Payment" at bounding box center [634, 435] width 302 height 26
click at [633, 232] on icon "button" at bounding box center [758, 230] width 13 height 12
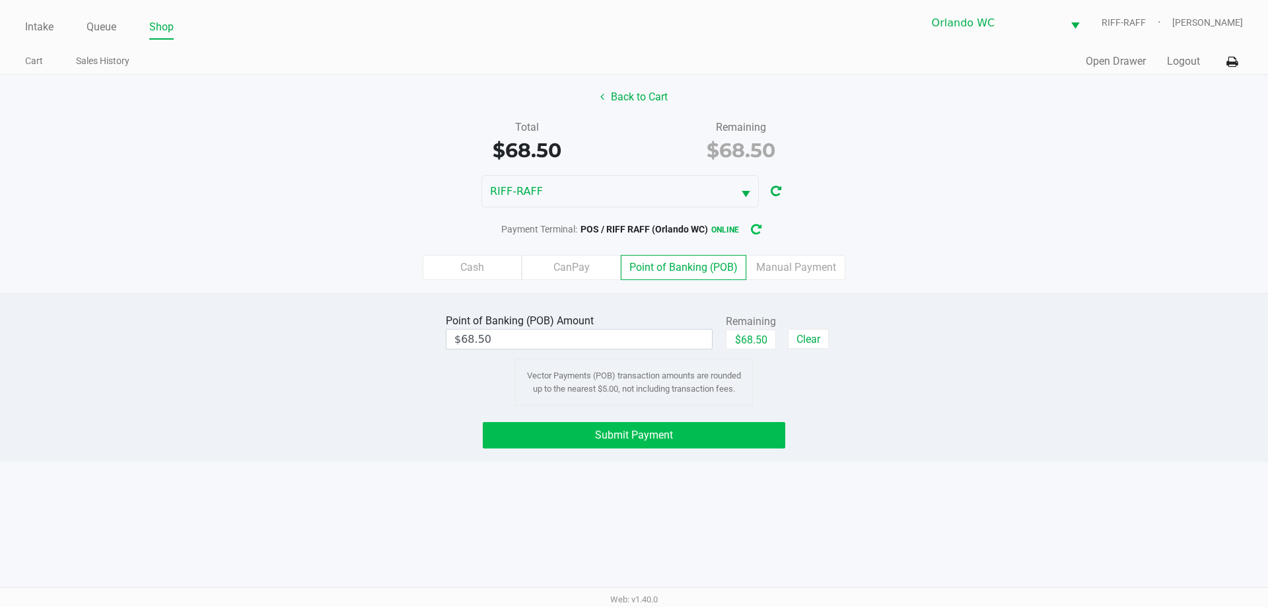
click at [633, 426] on button "Submit Payment" at bounding box center [634, 435] width 302 height 26
